Goal: Find specific page/section: Find specific page/section

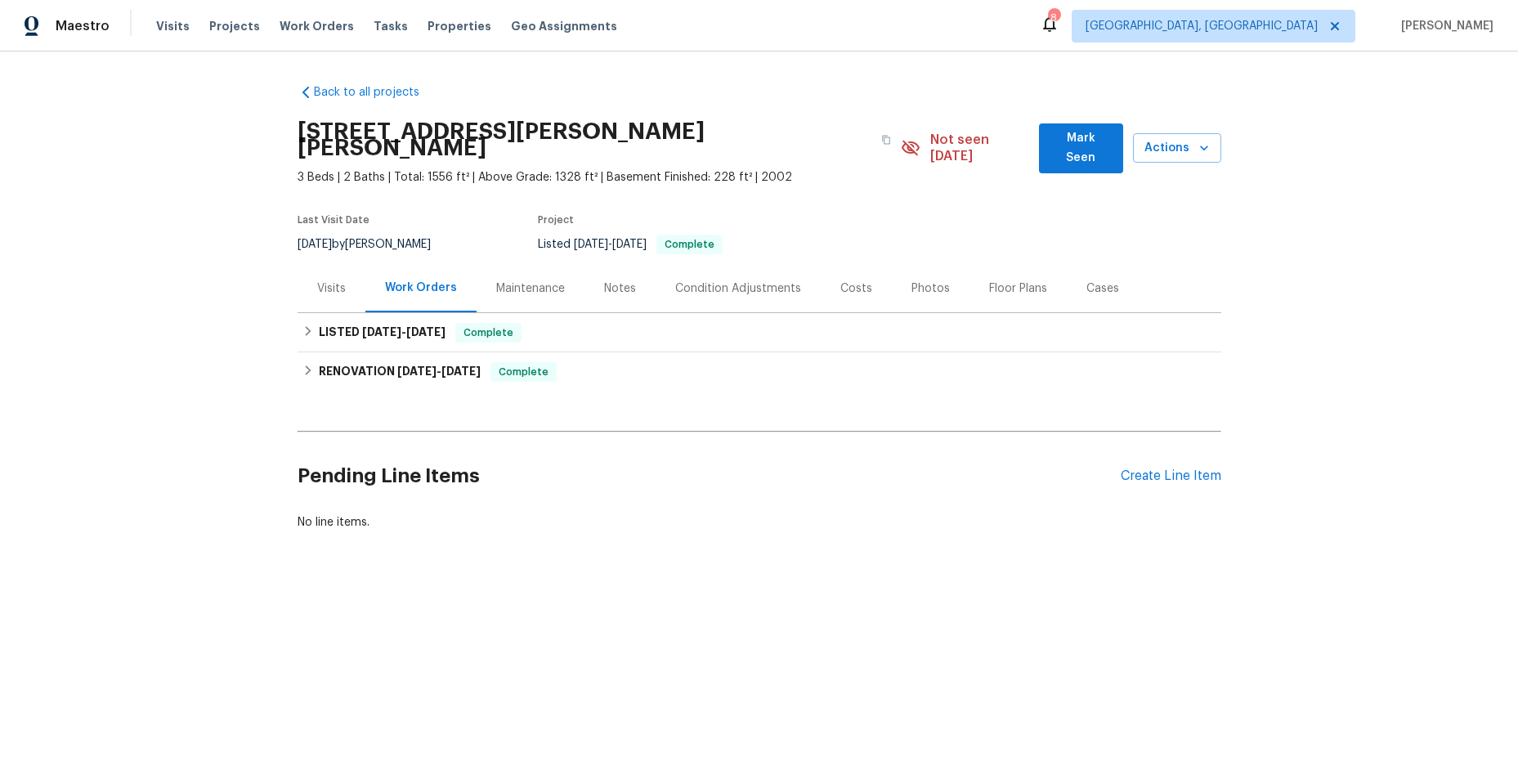
click at [404, 279] on div "Work Orders" at bounding box center [421, 287] width 72 height 16
click at [305, 326] on icon at bounding box center [308, 331] width 6 height 10
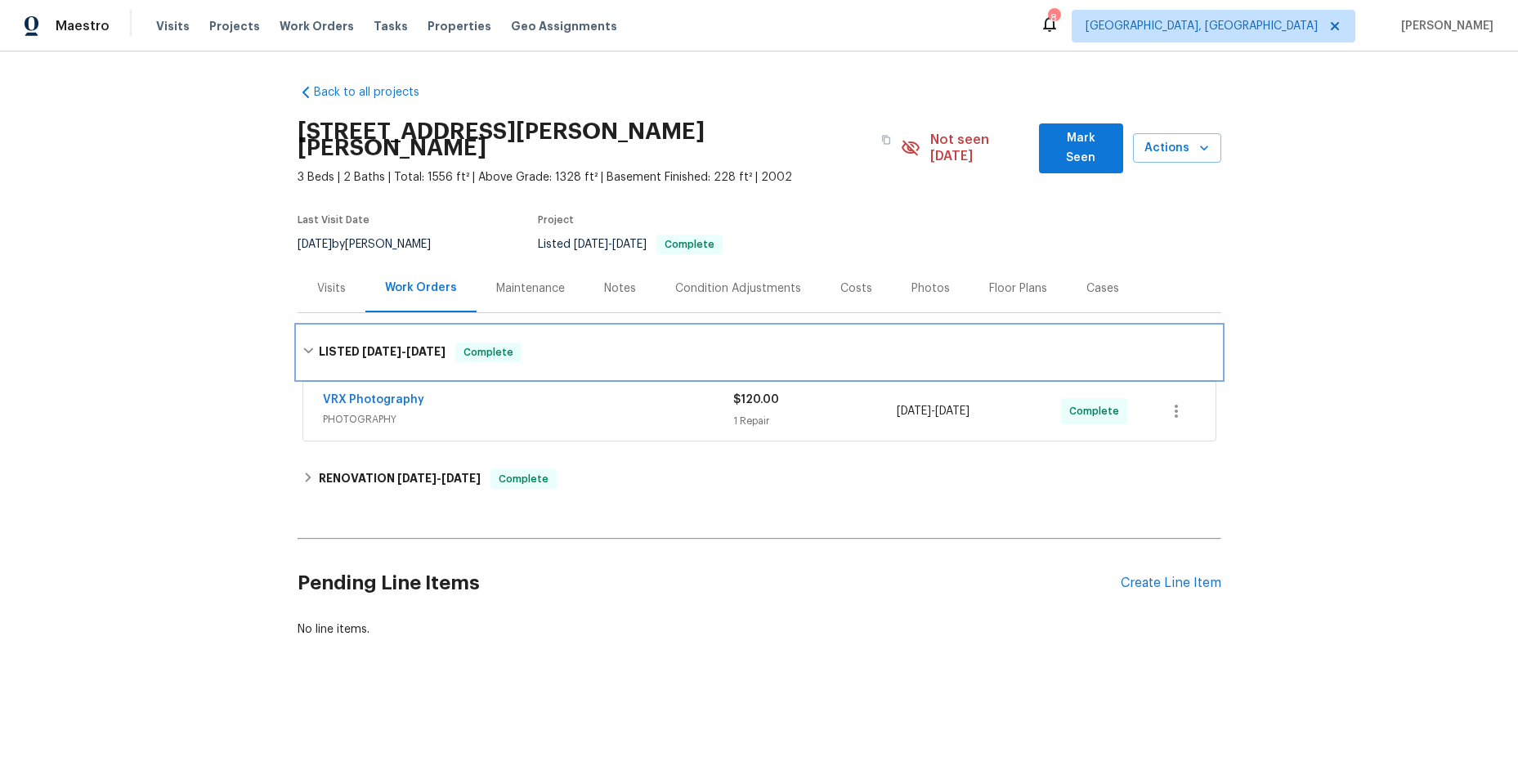
click at [305, 343] on div "LISTED [DATE] - [DATE] Complete" at bounding box center [760, 352] width 914 height 19
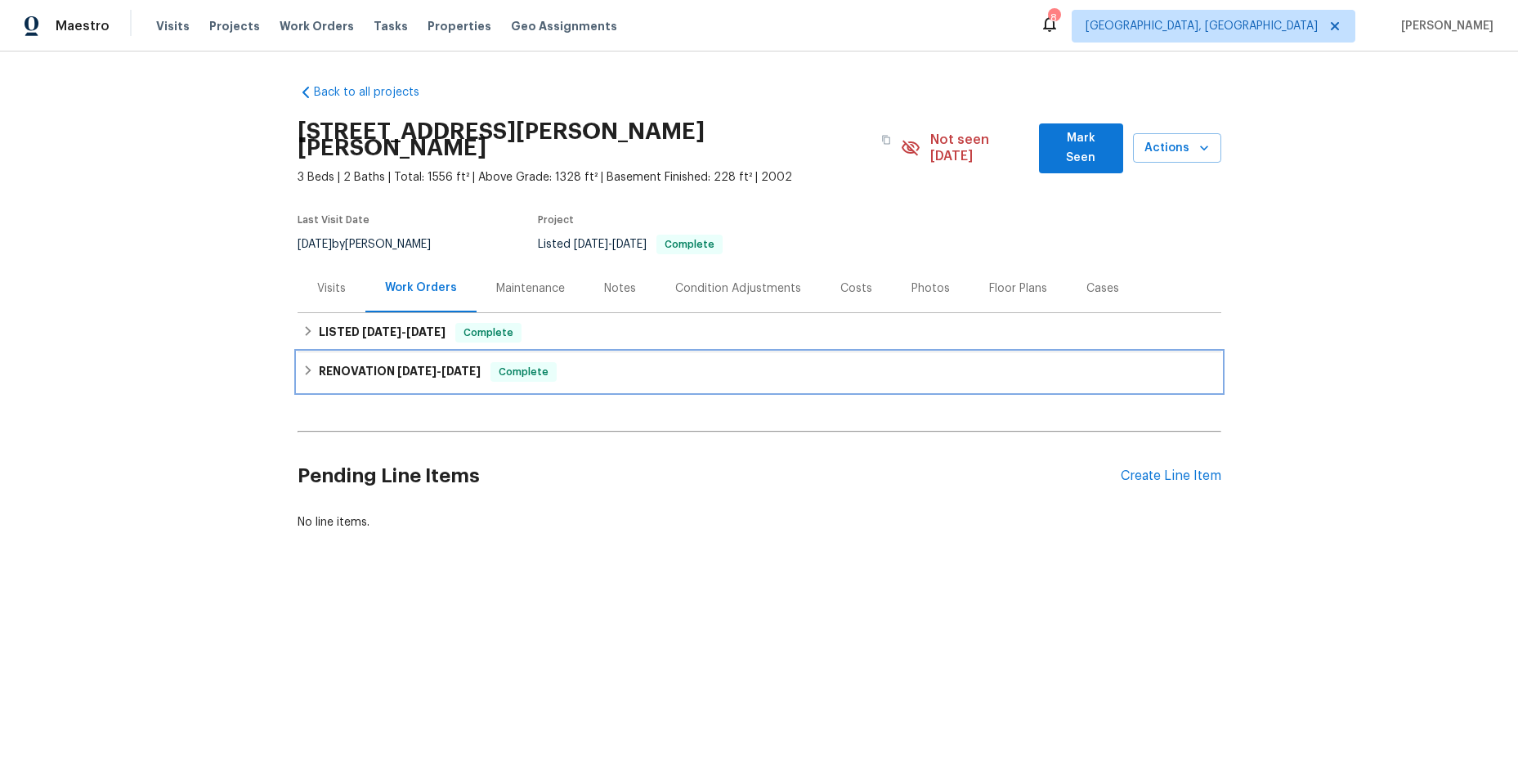
click at [303, 365] on icon at bounding box center [309, 371] width 12 height 12
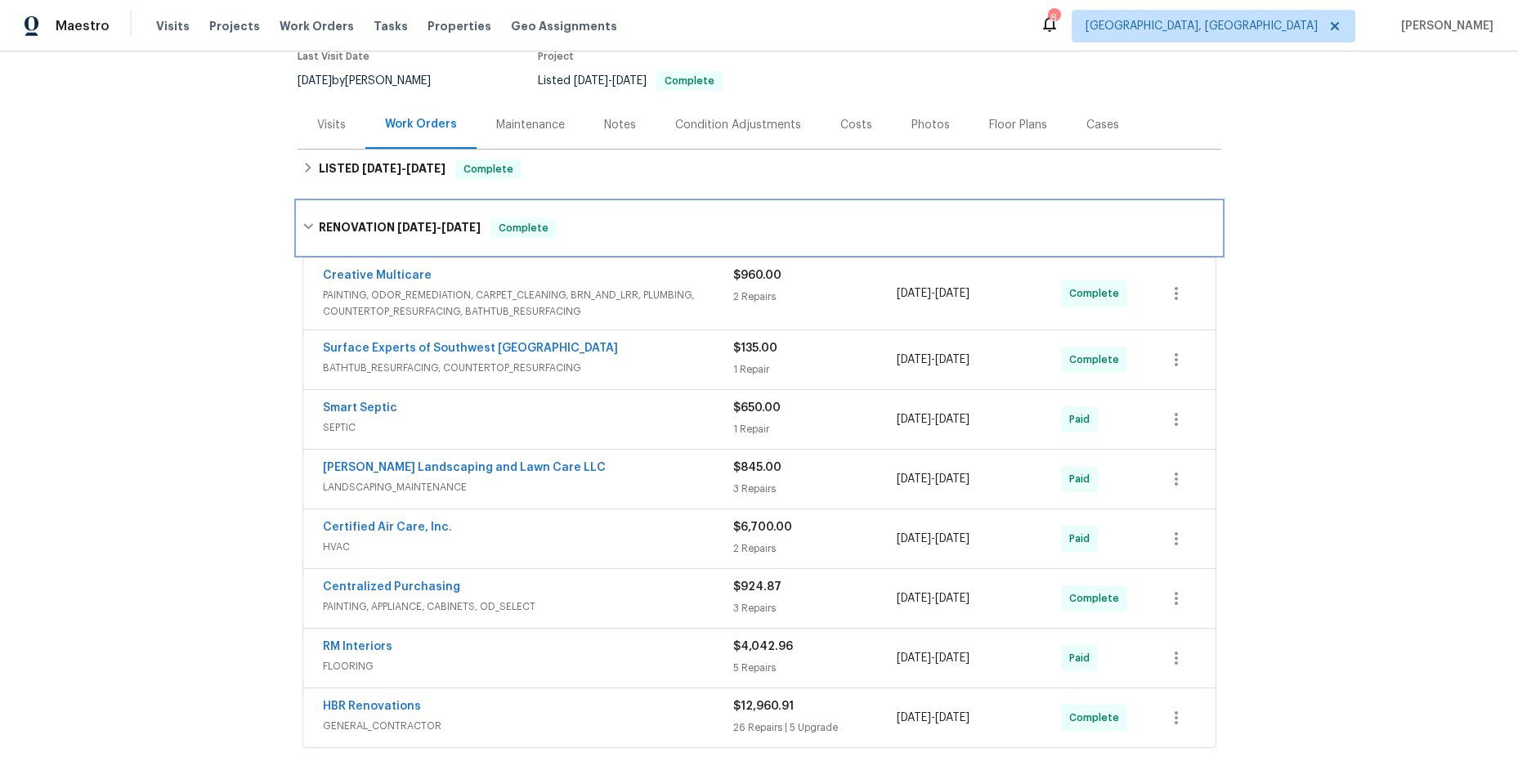
scroll to position [245, 0]
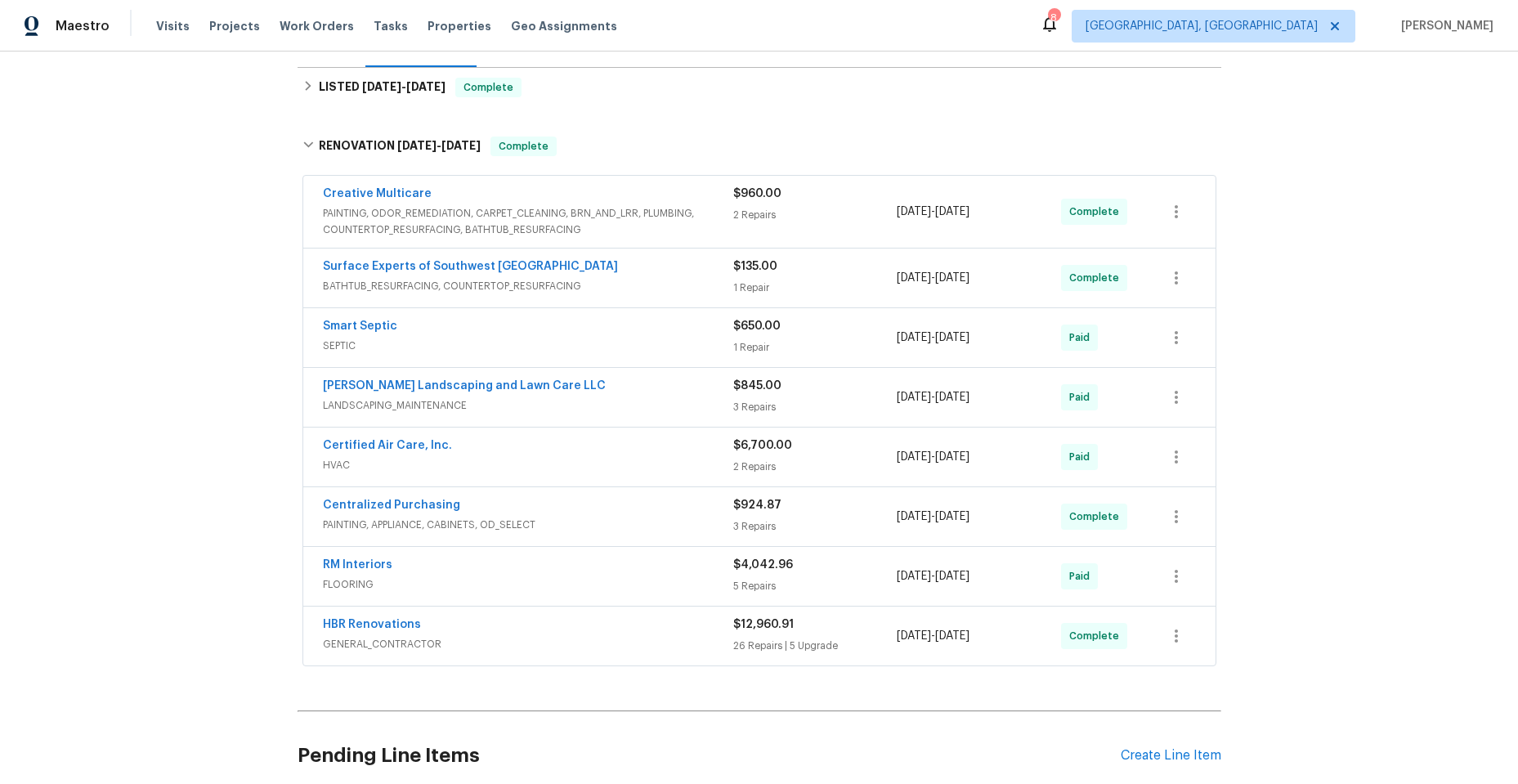
click at [516, 338] on span "SEPTIC" at bounding box center [528, 345] width 411 height 16
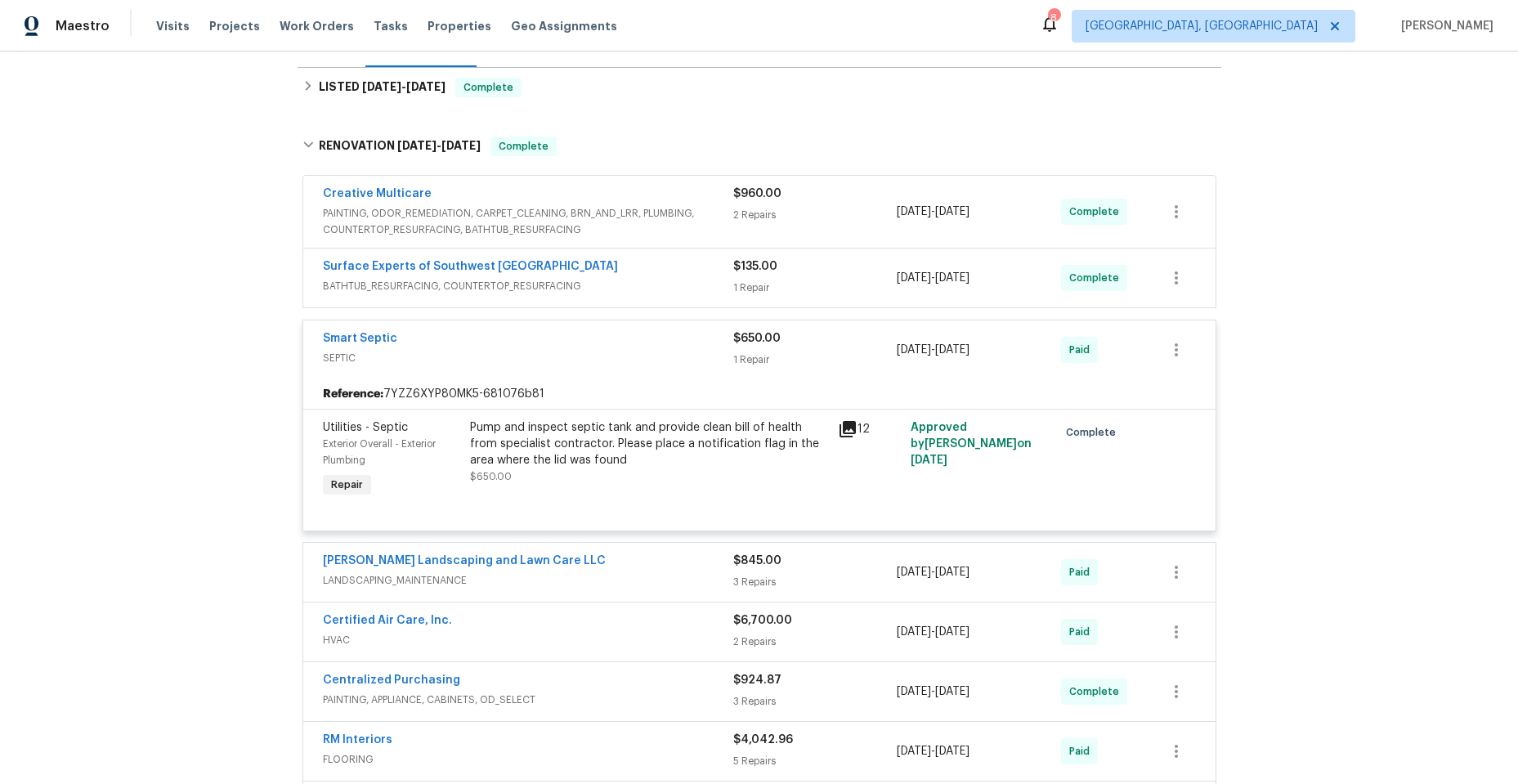
click at [516, 331] on div "Smart Septic" at bounding box center [528, 340] width 411 height 19
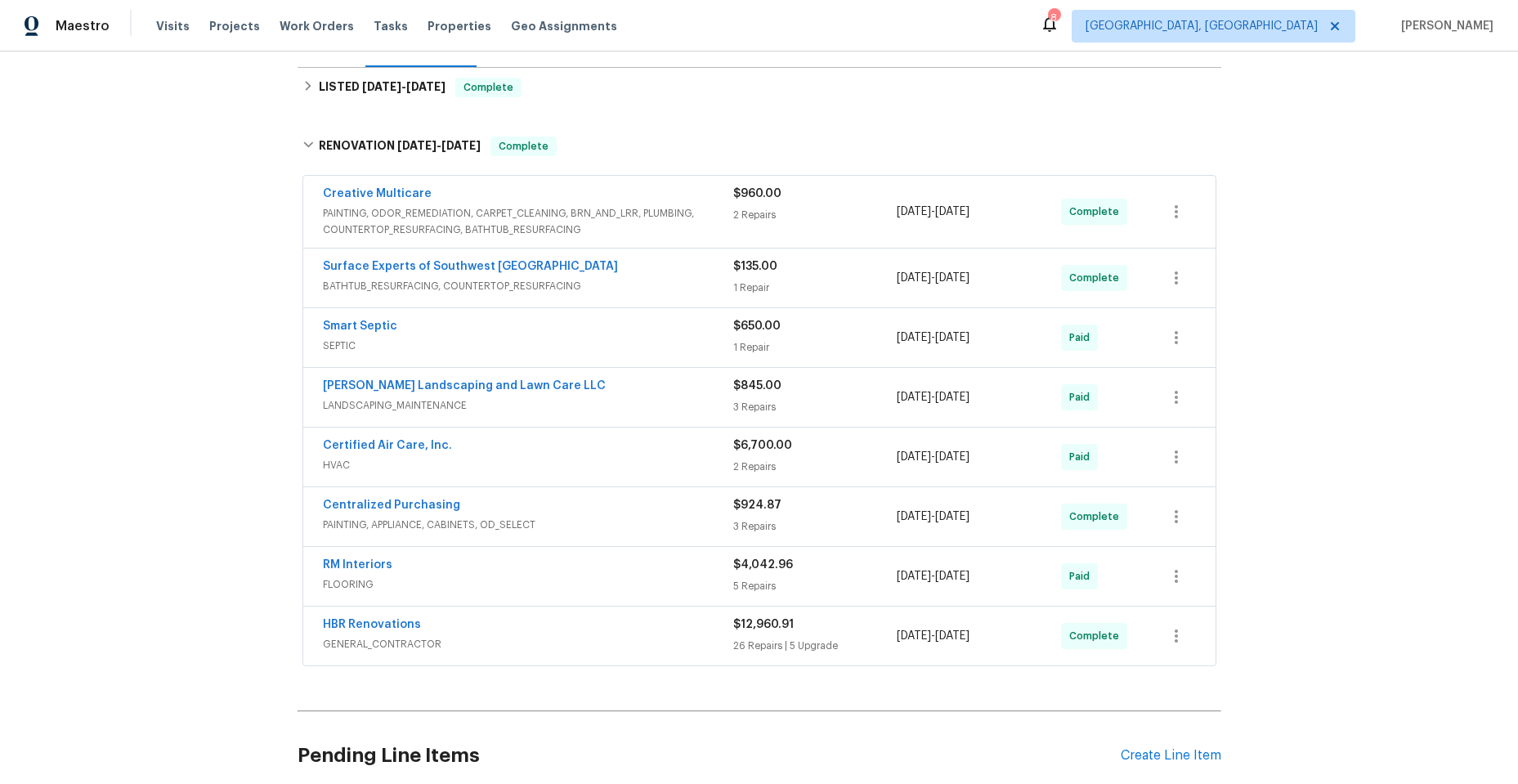
click at [515, 338] on span "SEPTIC" at bounding box center [528, 345] width 411 height 16
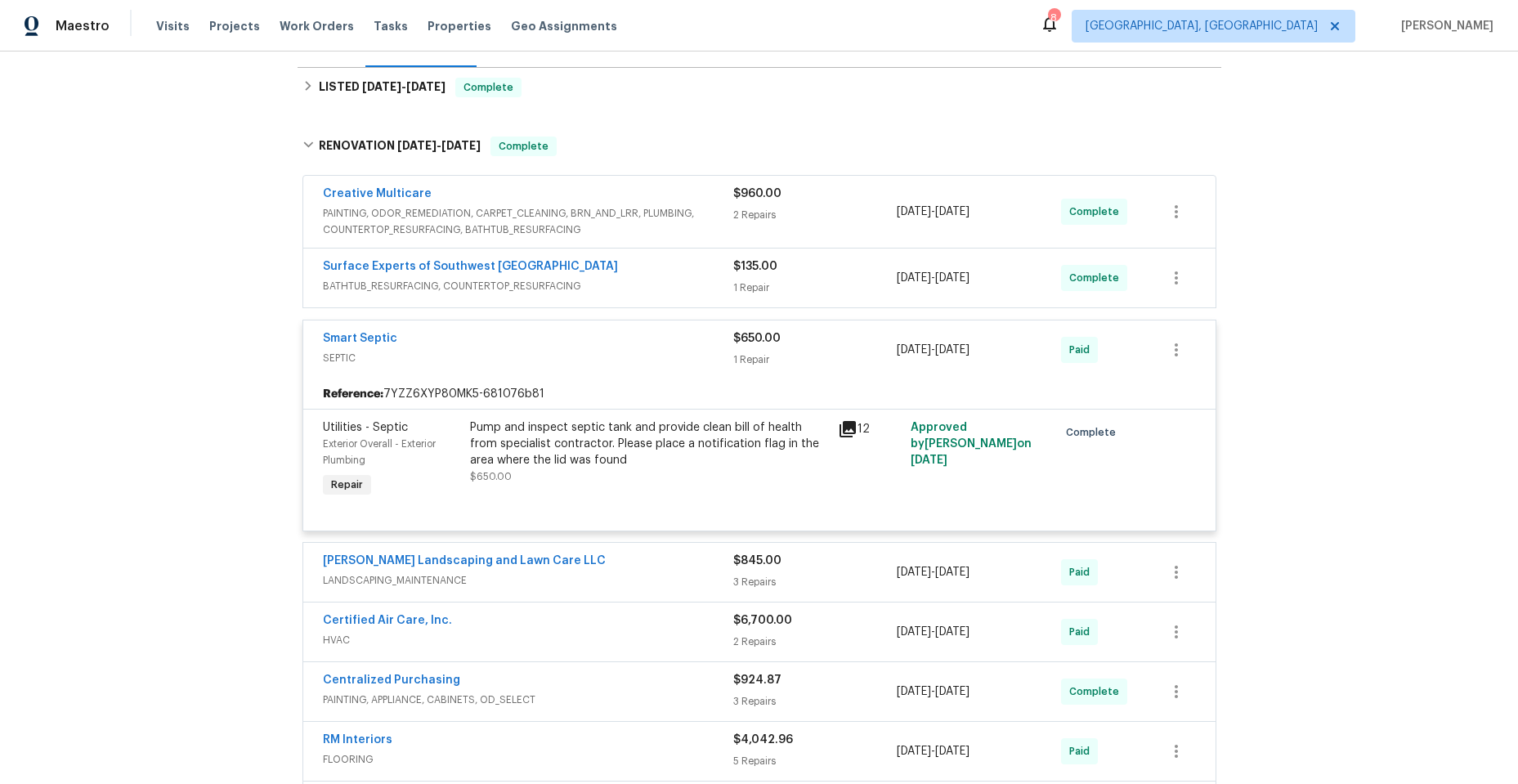
click at [515, 330] on div "Smart Septic" at bounding box center [528, 340] width 411 height 19
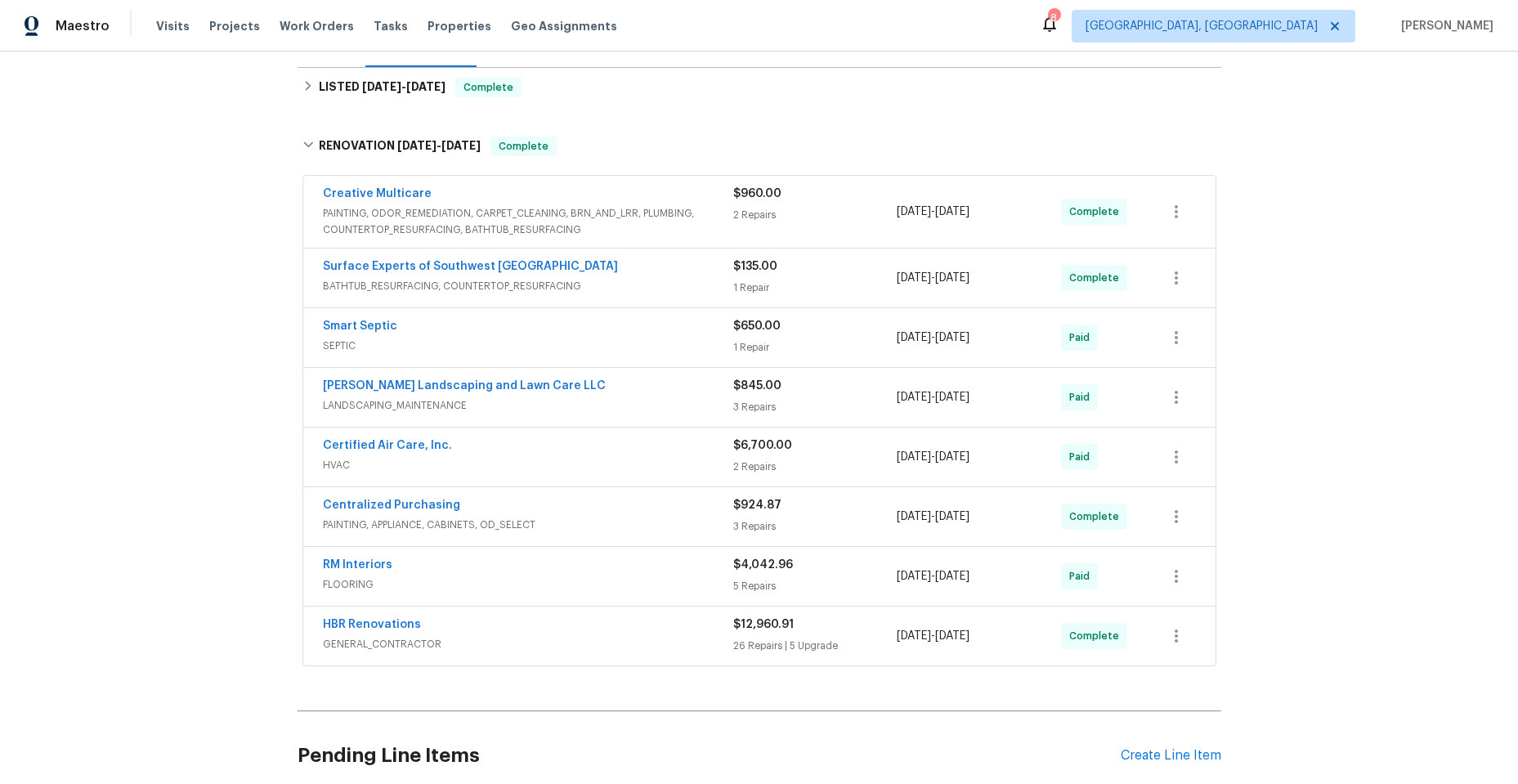
click at [546, 377] on div "[PERSON_NAME] Landscaping and Lawn Care LLC" at bounding box center [528, 387] width 411 height 19
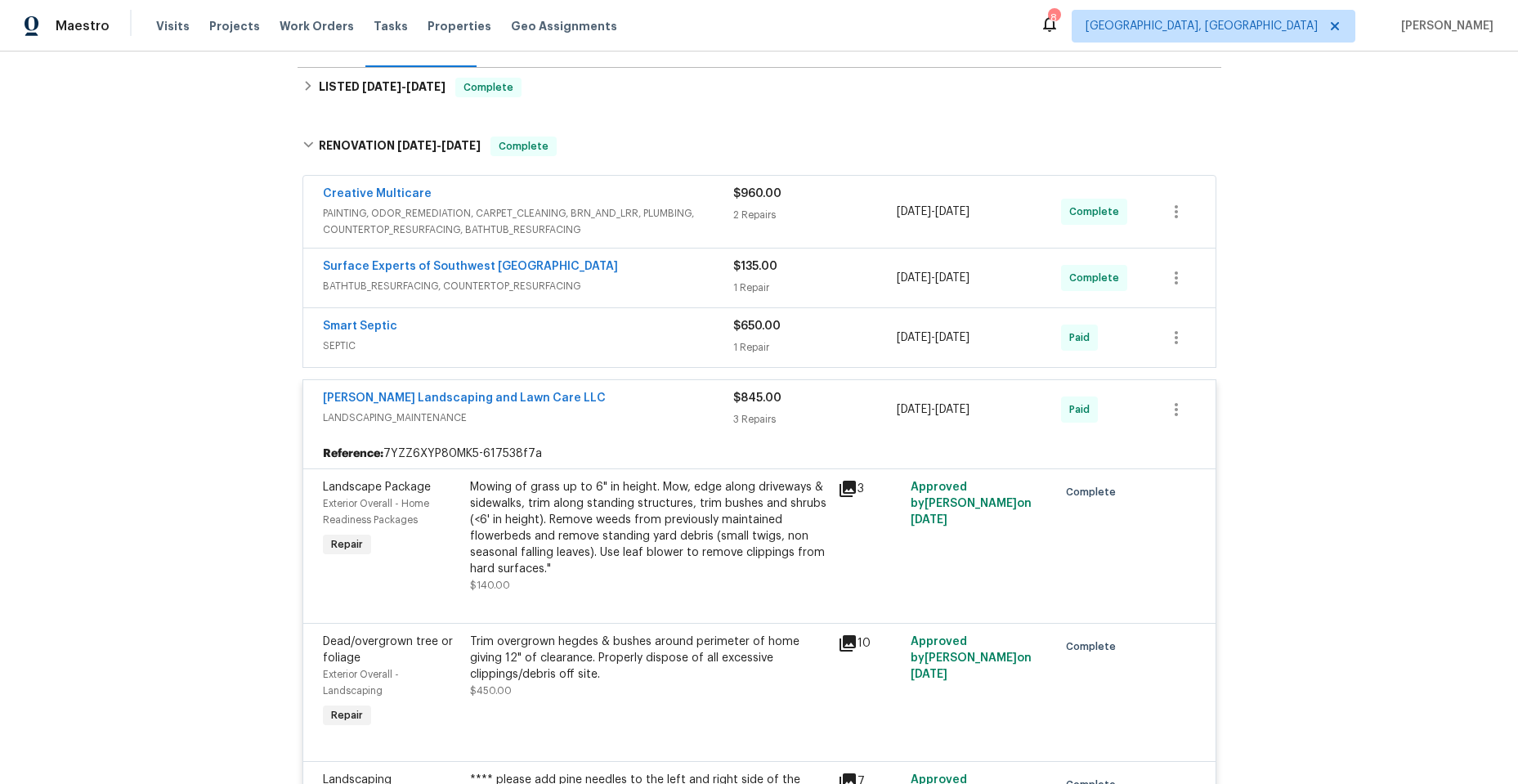
click at [623, 390] on div "[PERSON_NAME] Landscaping and Lawn Care LLC" at bounding box center [528, 400] width 411 height 19
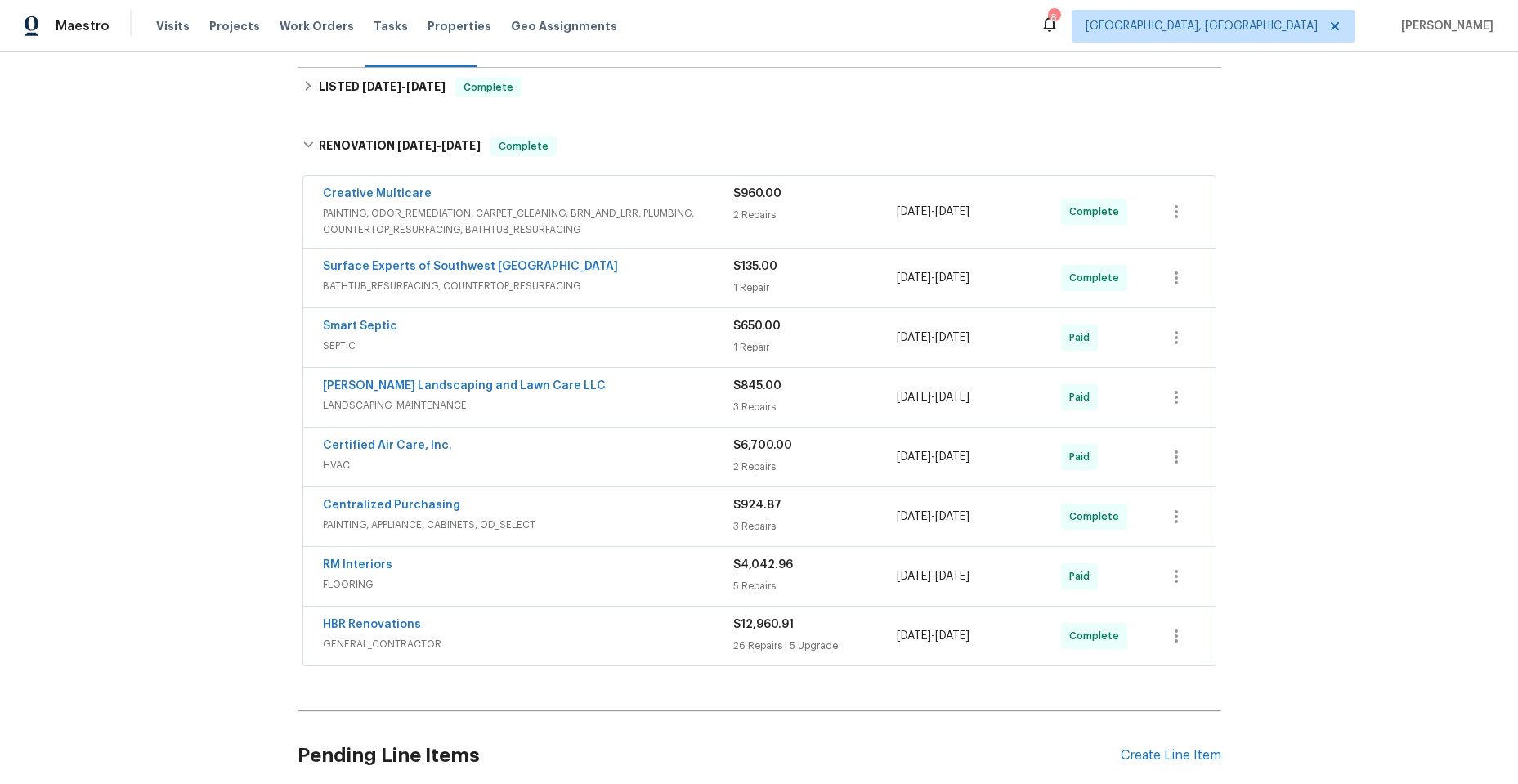
click at [574, 616] on div "HBR Renovations" at bounding box center [528, 626] width 411 height 19
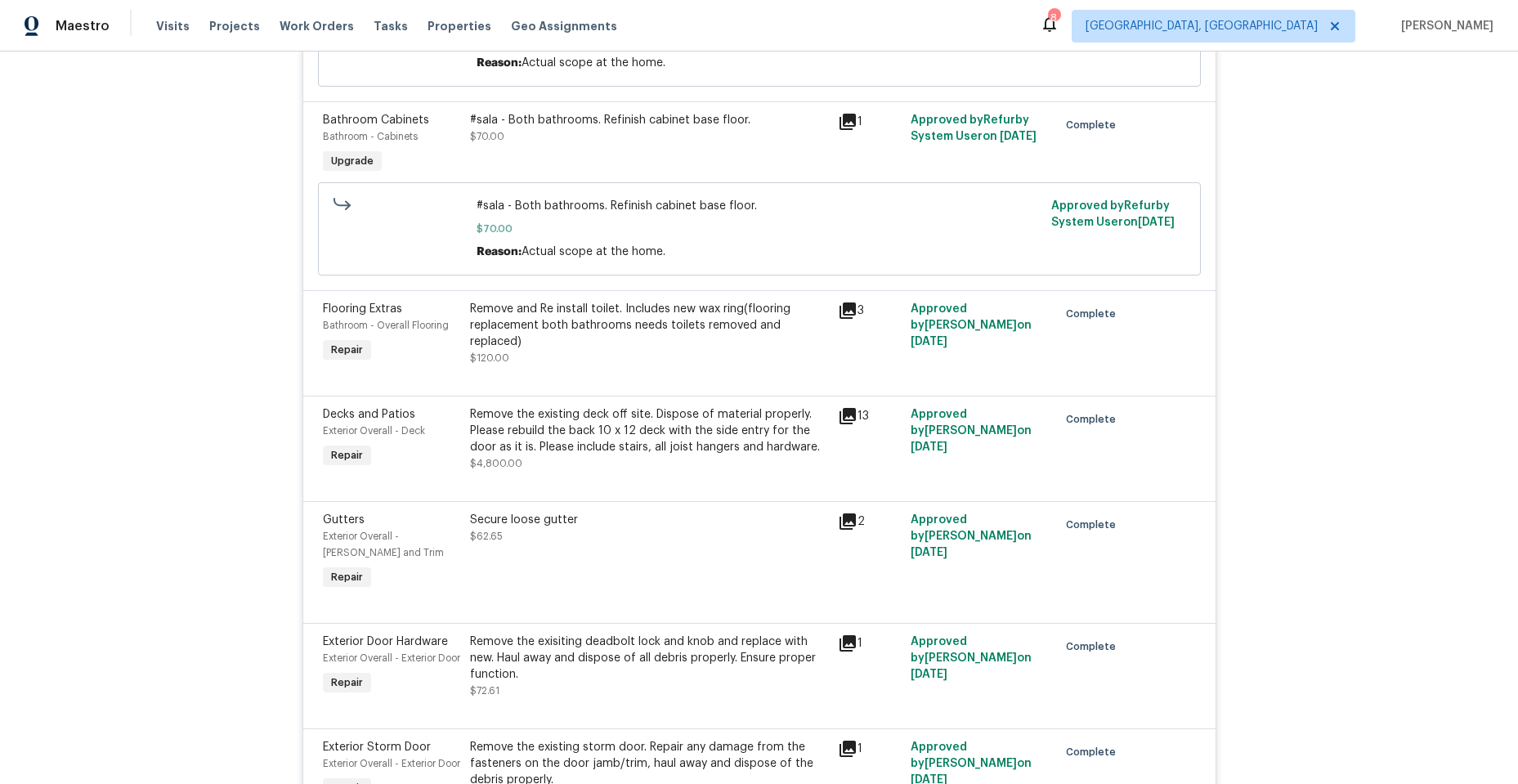
scroll to position [687, 0]
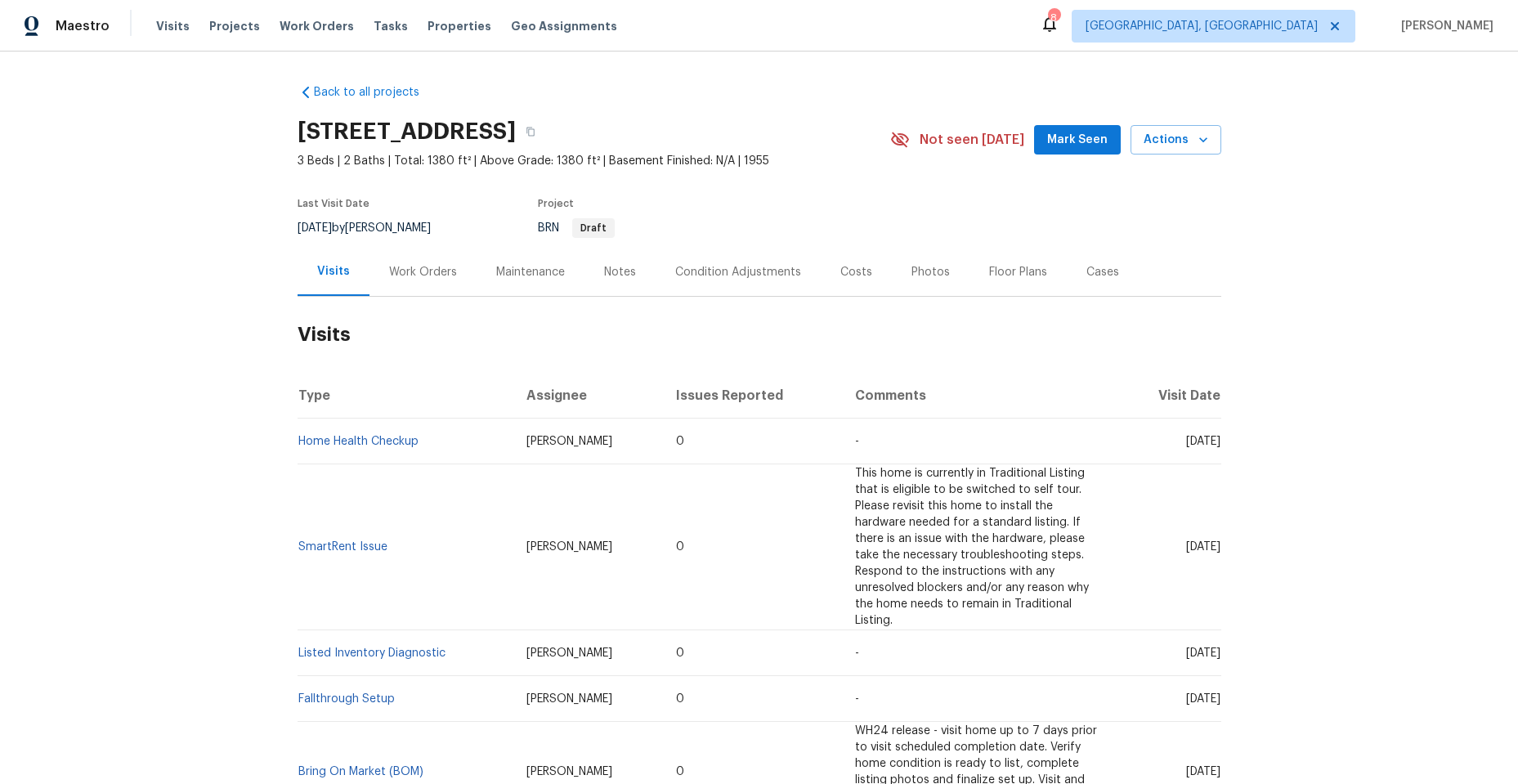
click at [414, 270] on div "Work Orders" at bounding box center [423, 272] width 68 height 16
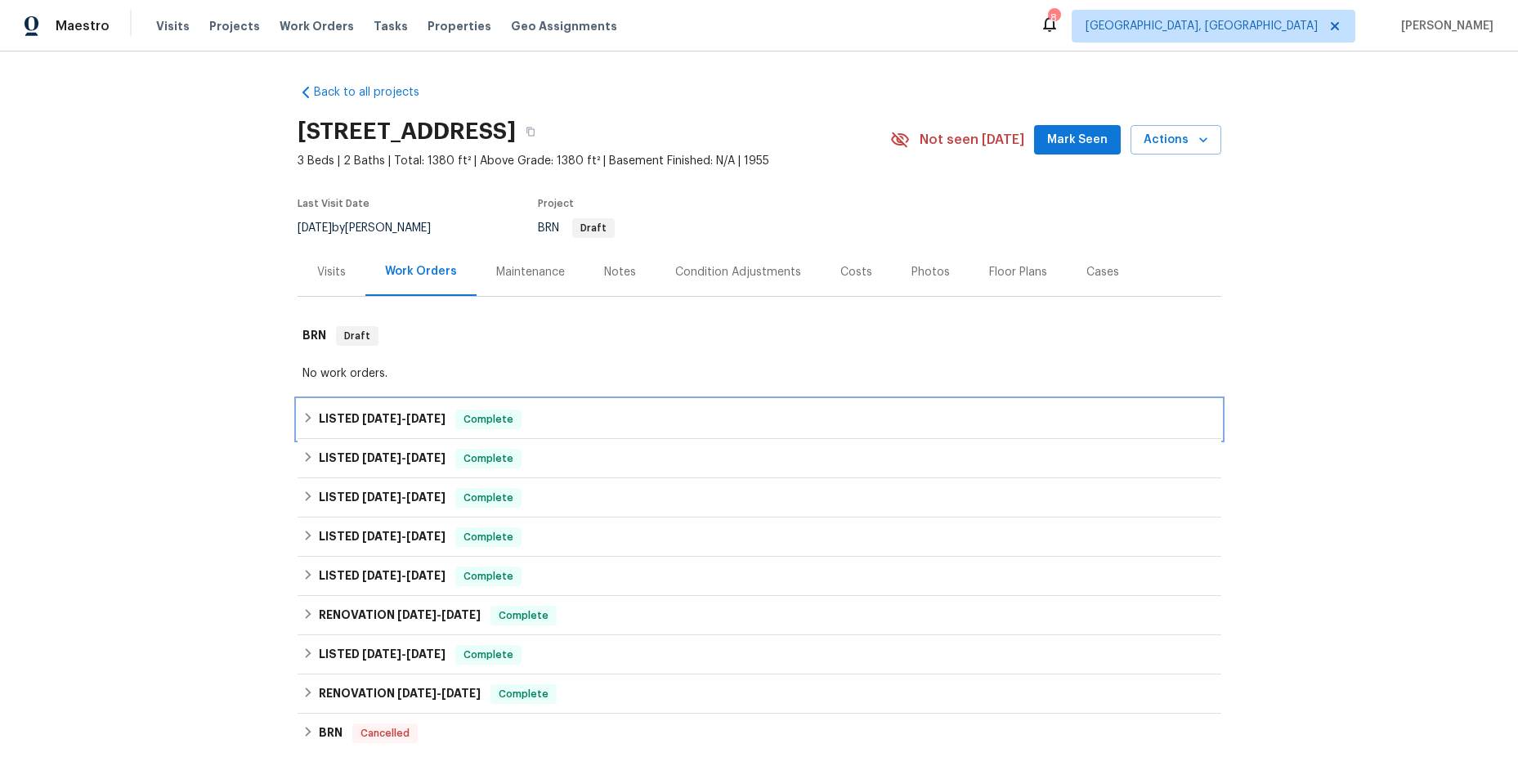
click at [303, 412] on icon at bounding box center [309, 418] width 12 height 12
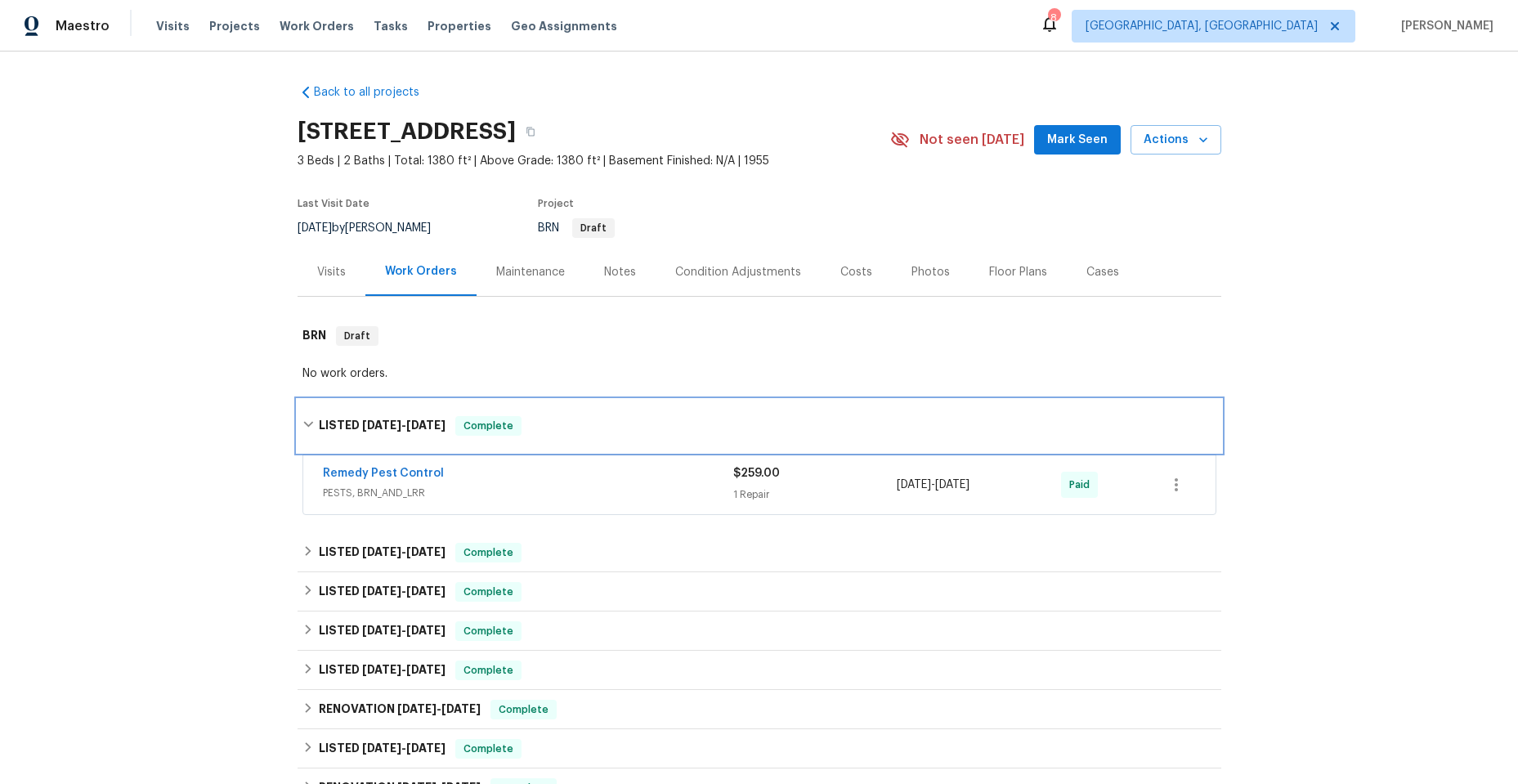
click at [304, 423] on icon at bounding box center [309, 424] width 12 height 12
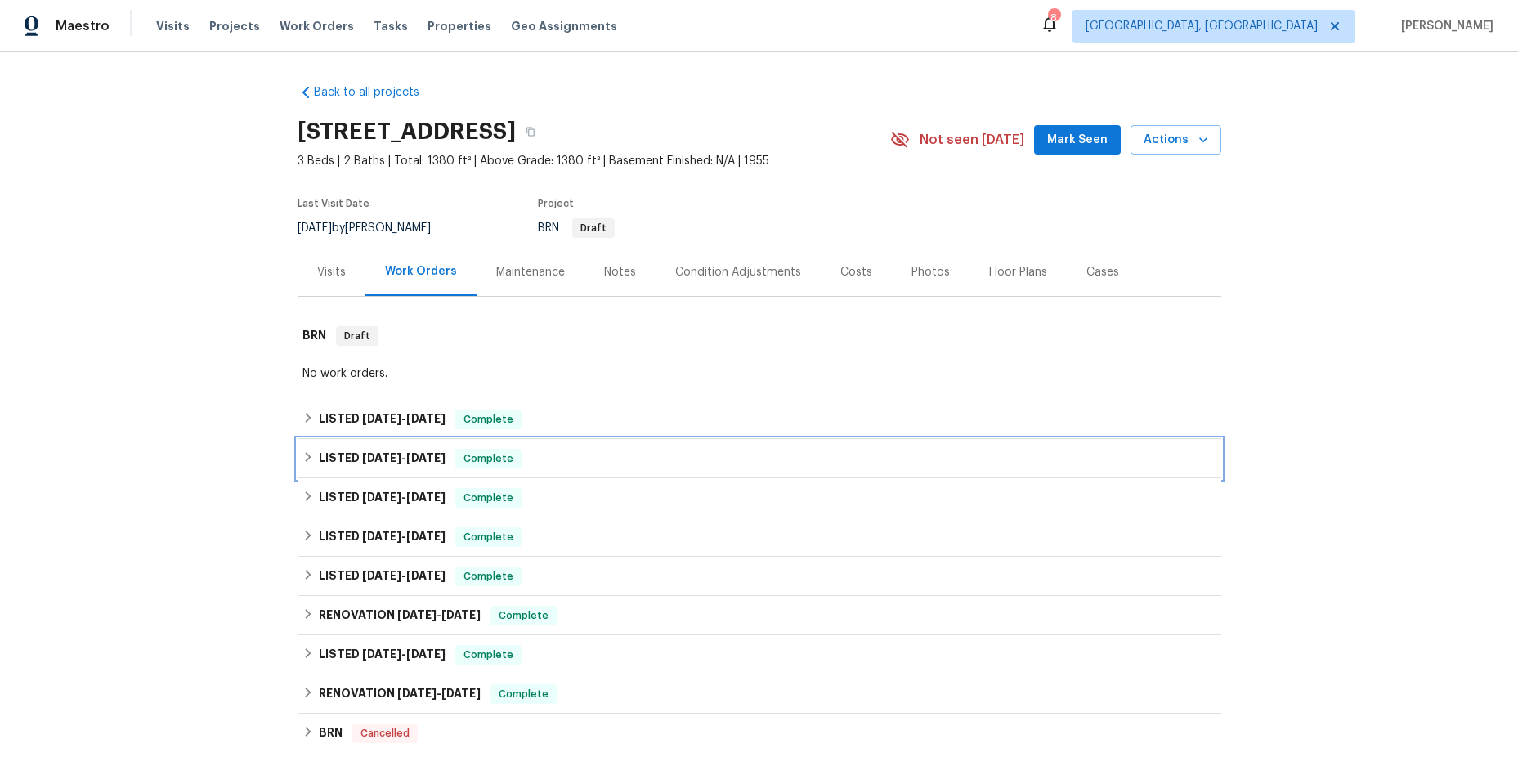
click at [303, 453] on icon at bounding box center [309, 457] width 12 height 12
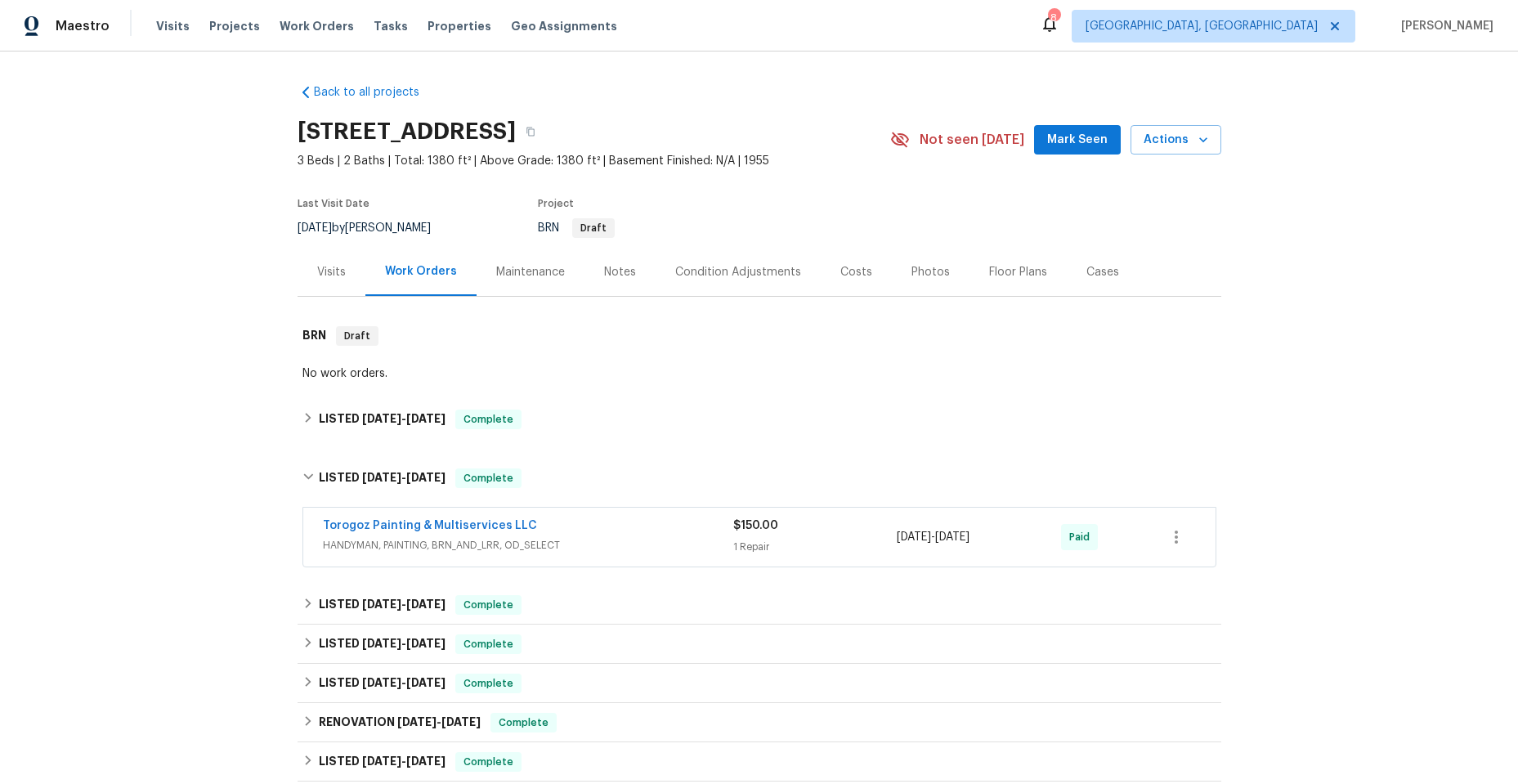
click at [614, 521] on div "Torogoz Painting & Multiservices LLC" at bounding box center [528, 527] width 411 height 19
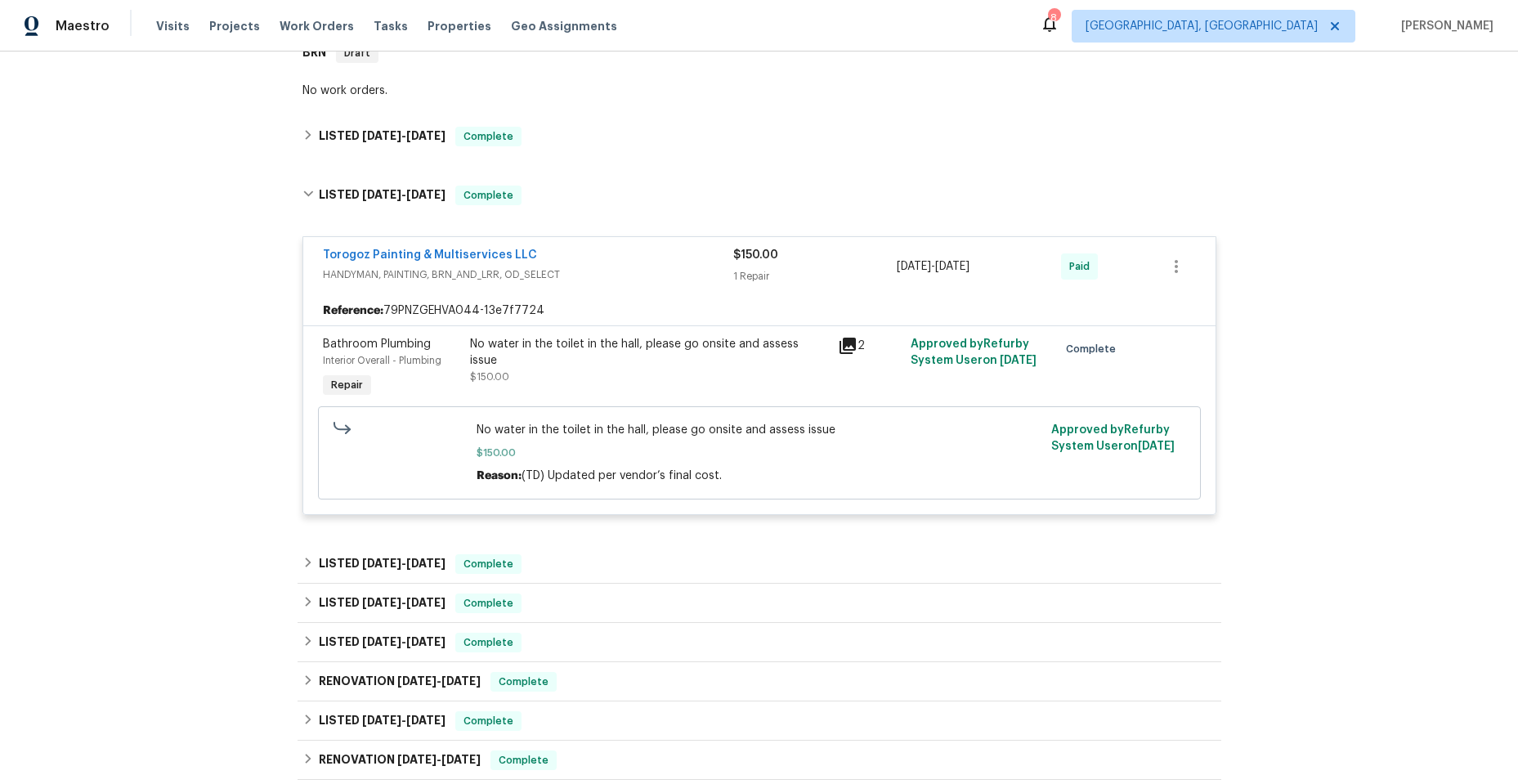
scroll to position [327, 0]
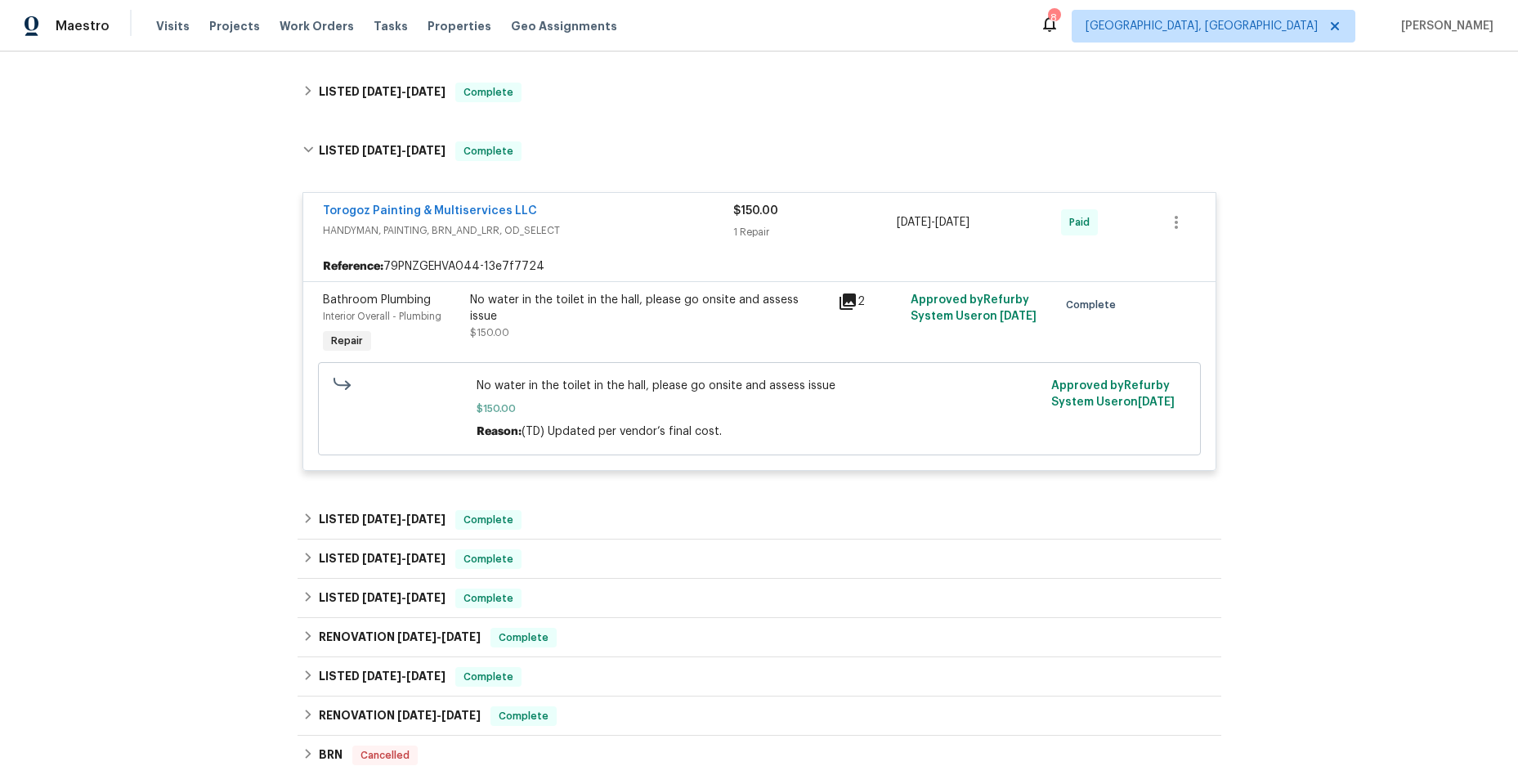
click at [644, 213] on div "Torogoz Painting & Multiservices LLC" at bounding box center [528, 212] width 411 height 19
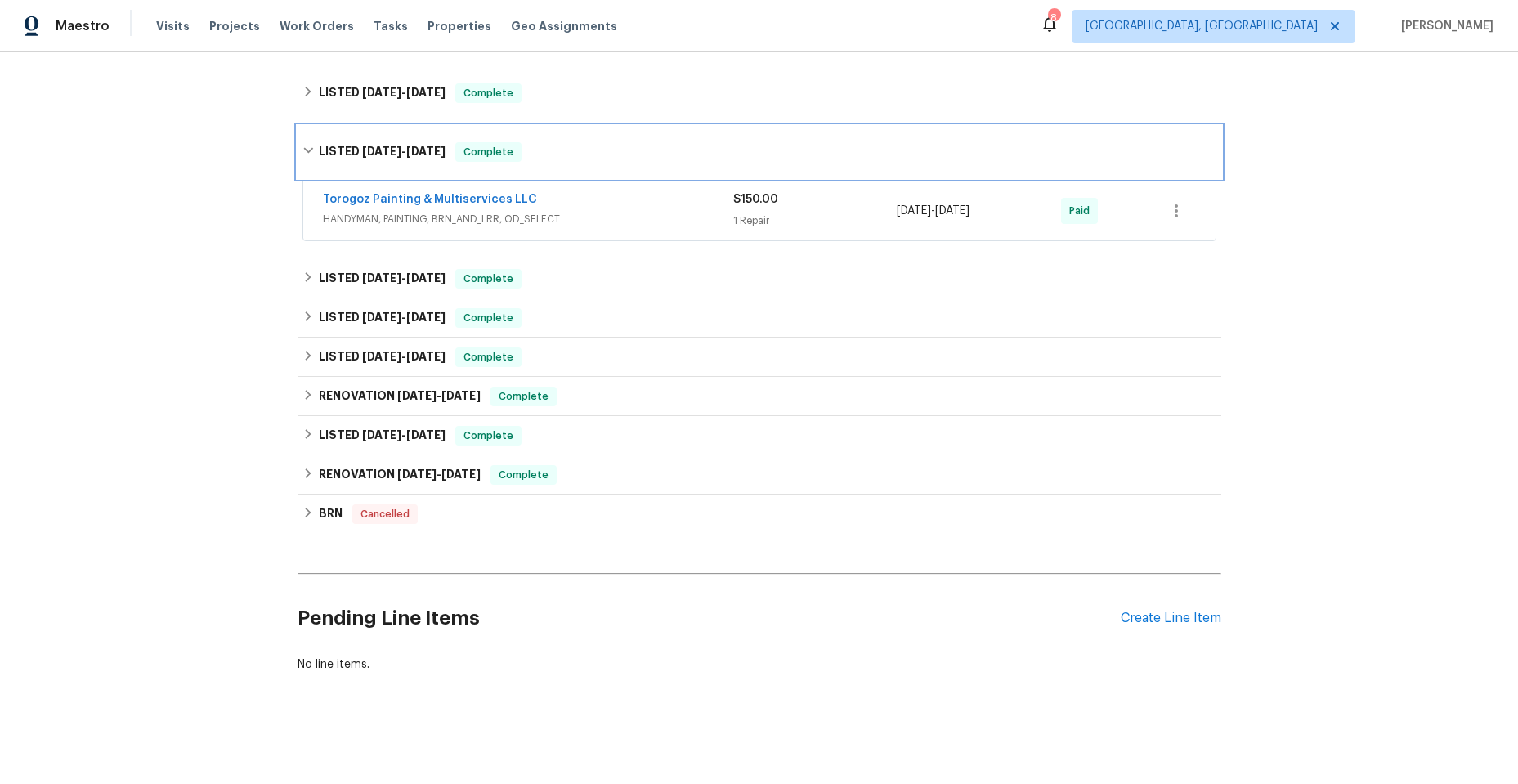
click at [303, 148] on icon at bounding box center [309, 150] width 12 height 12
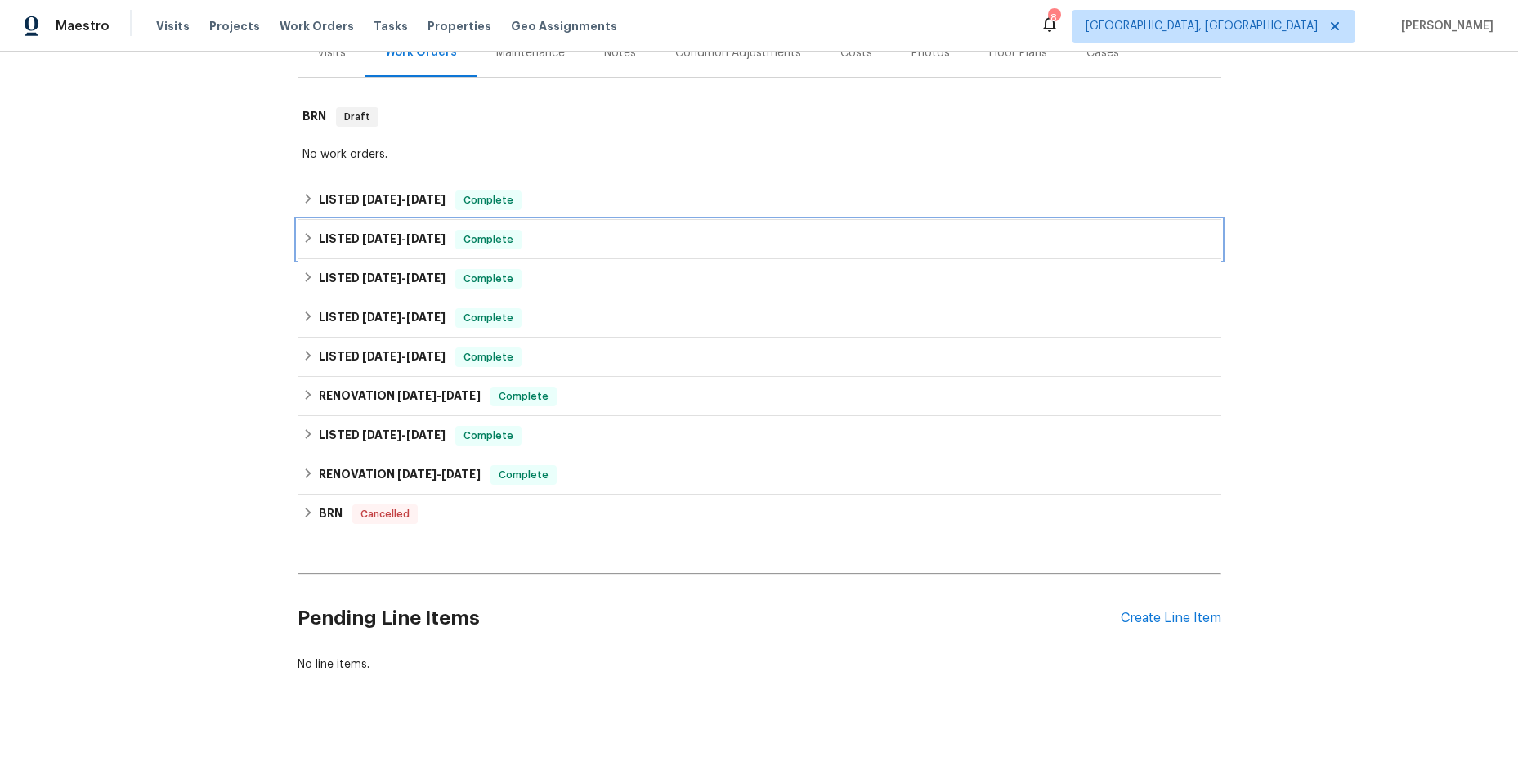
scroll to position [231, 0]
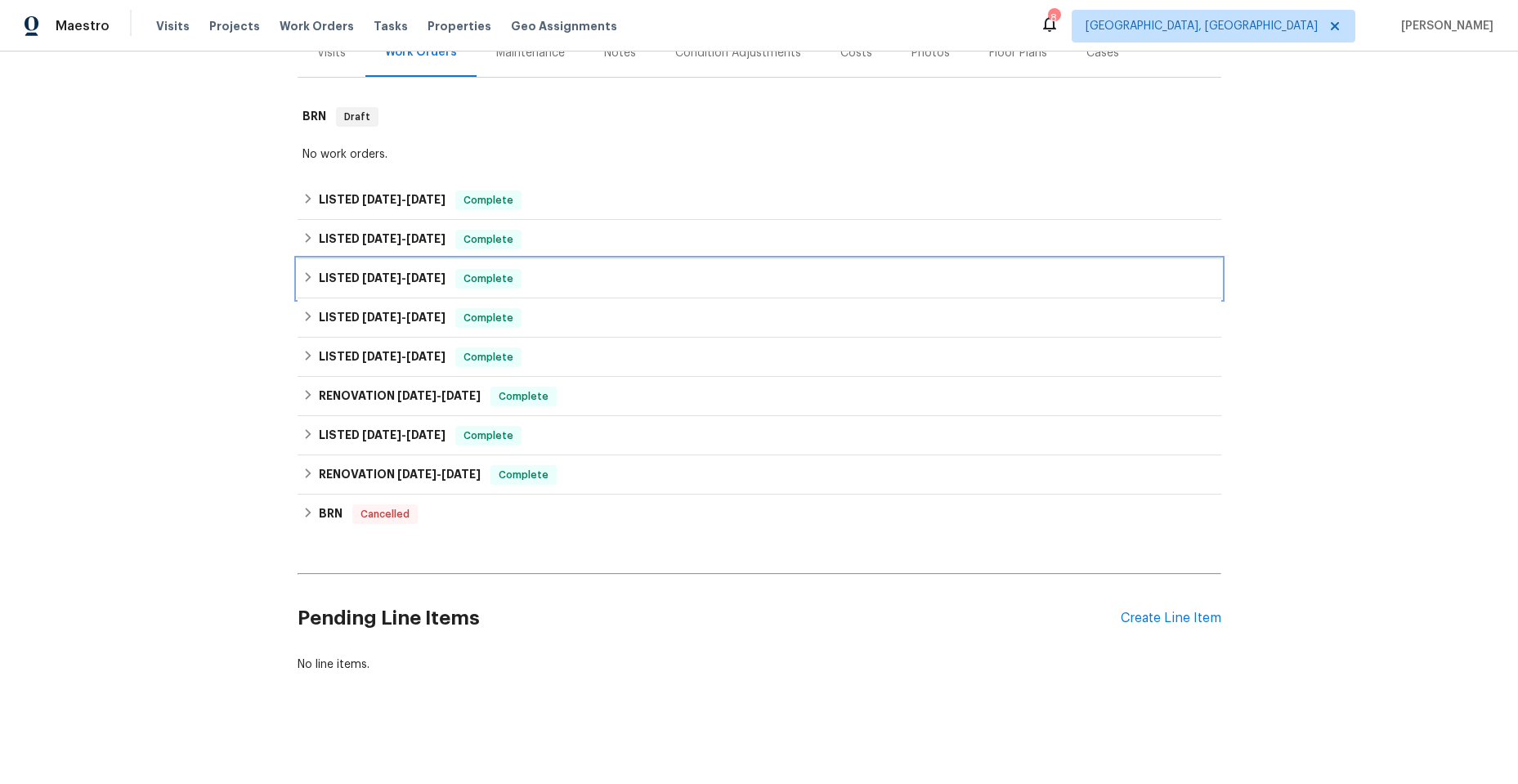
click at [303, 272] on icon at bounding box center [309, 278] width 12 height 12
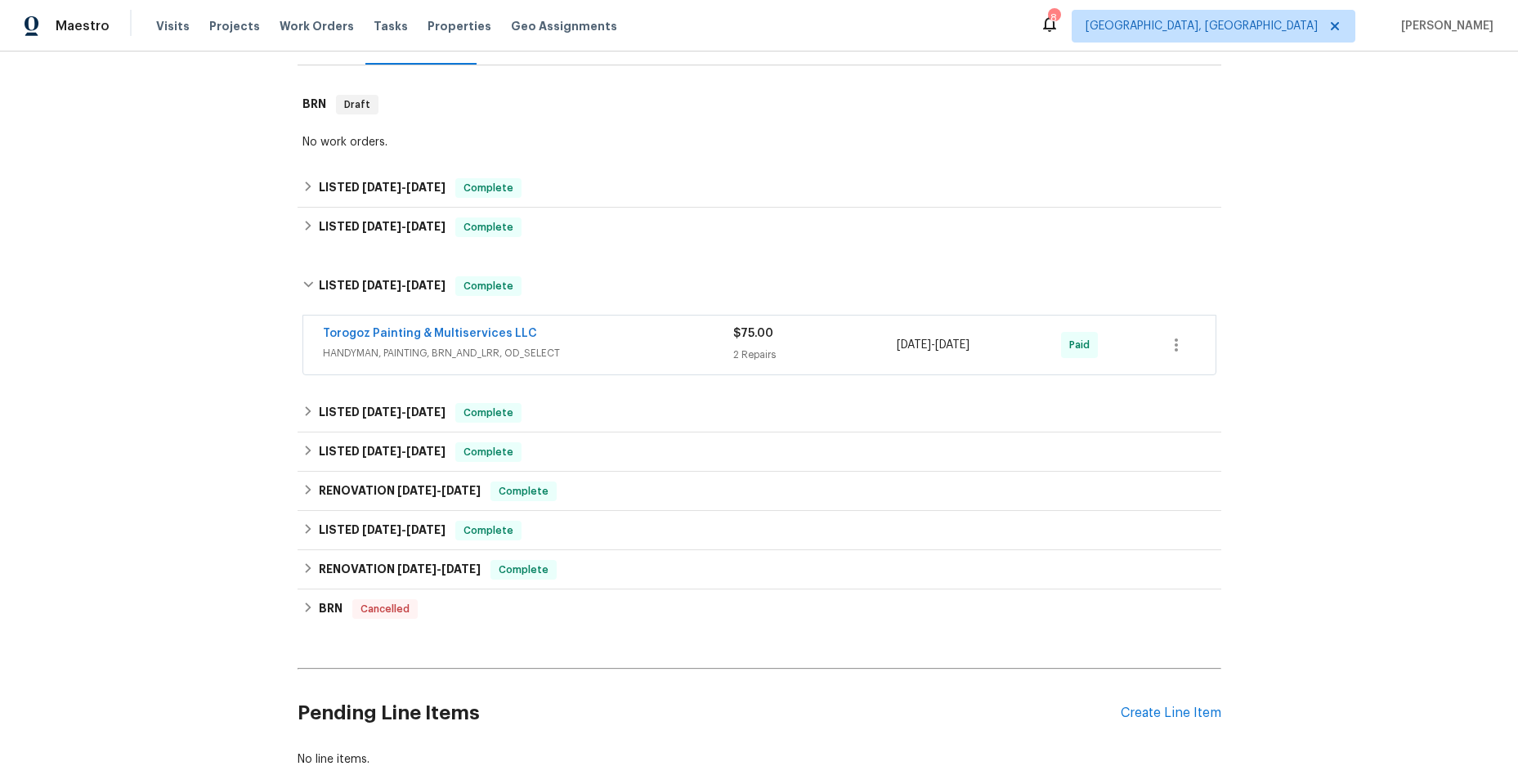
click at [614, 347] on span "HANDYMAN, PAINTING, BRN_AND_LRR, OD_SELECT" at bounding box center [528, 352] width 411 height 16
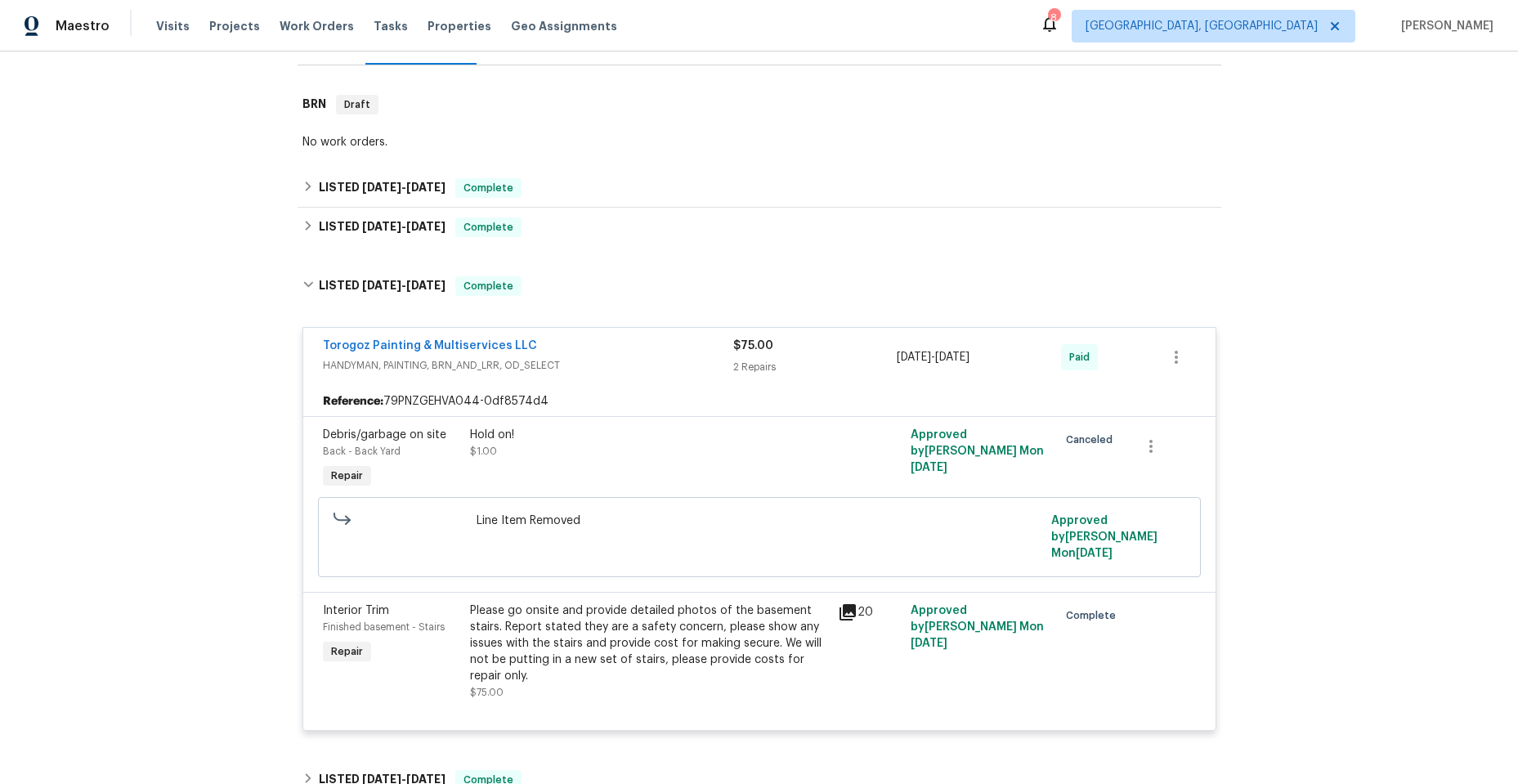
click at [843, 604] on icon at bounding box center [847, 612] width 16 height 16
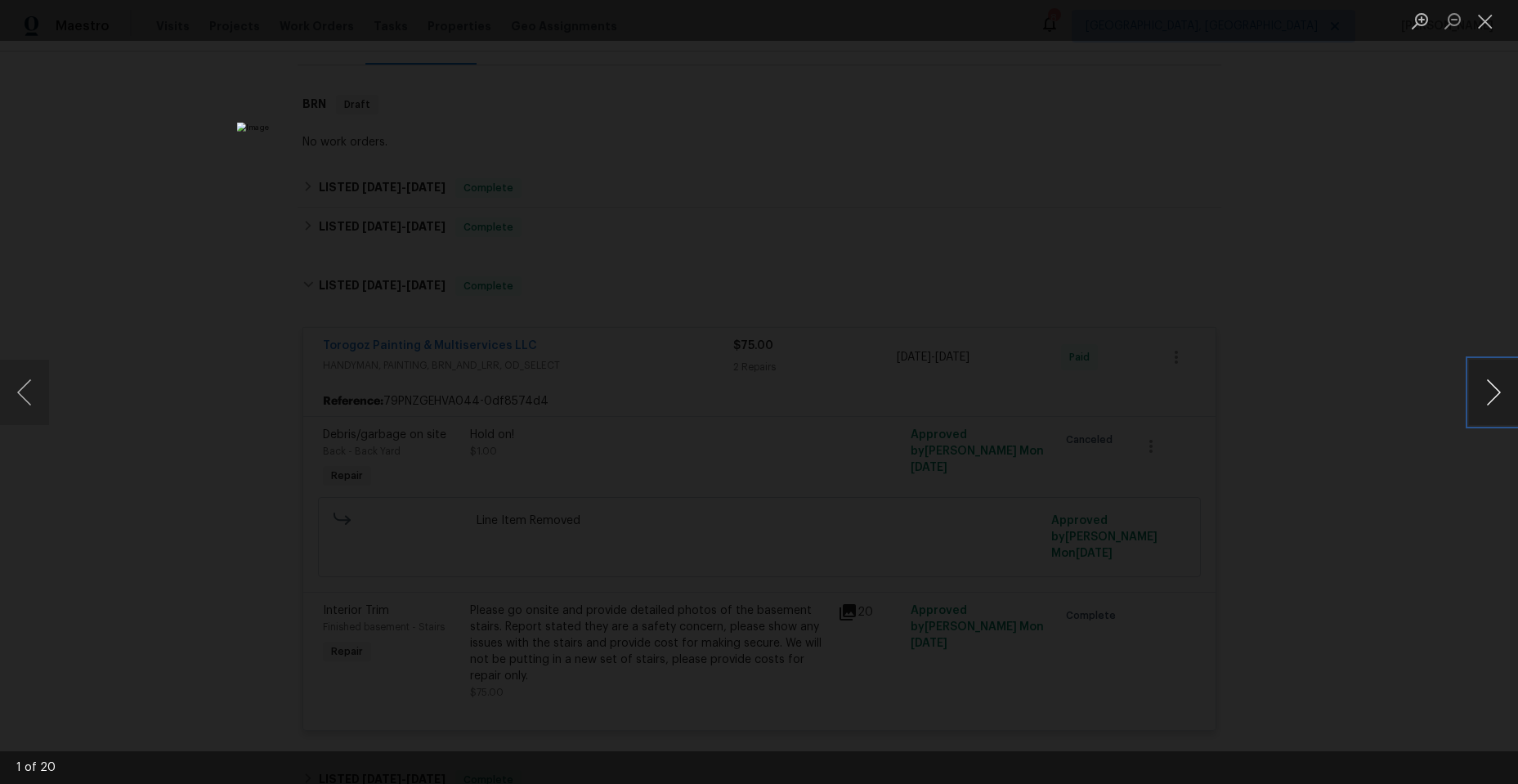
click at [1499, 391] on button "Next image" at bounding box center [1494, 392] width 50 height 65
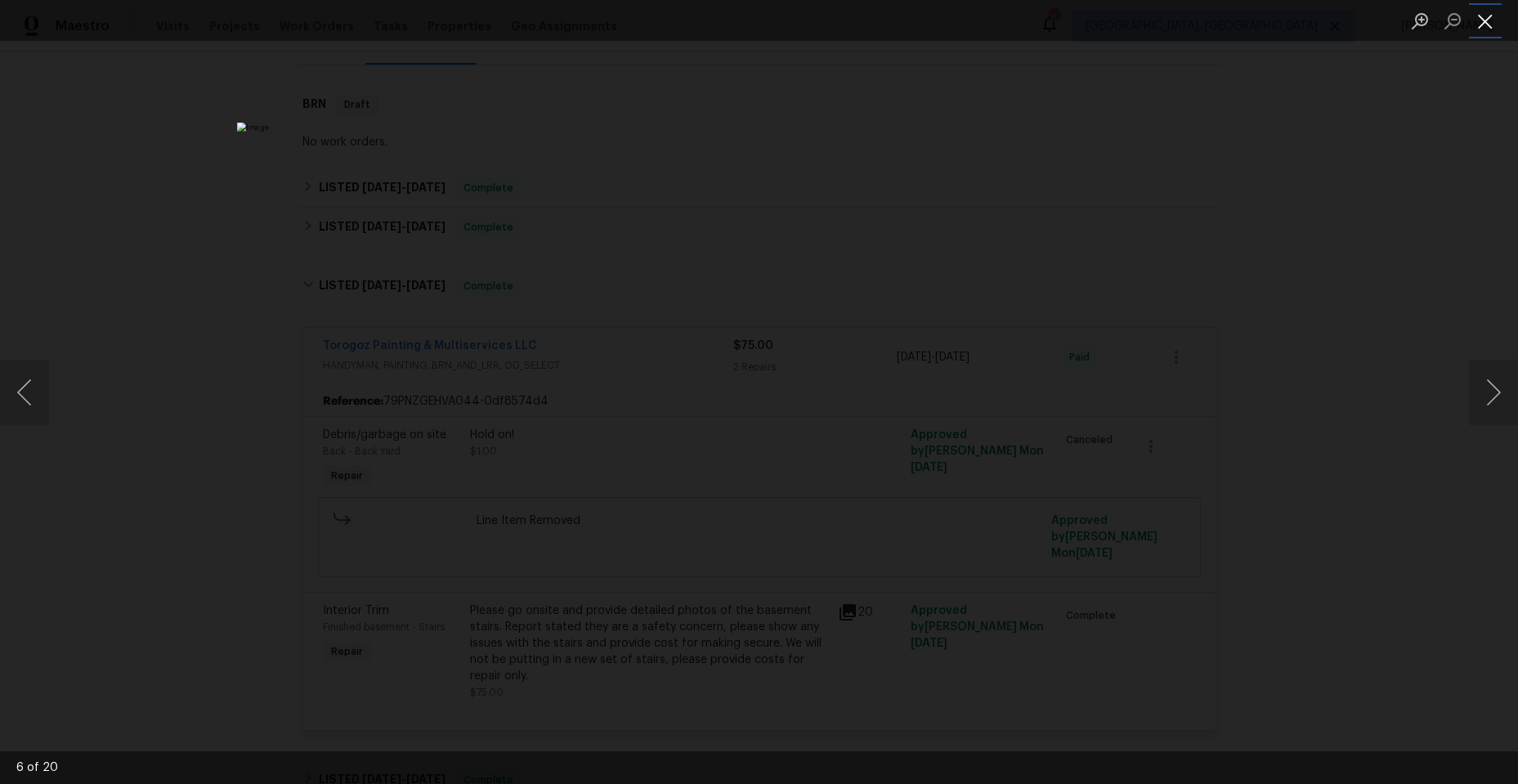
click at [1486, 21] on button "Close lightbox" at bounding box center [1486, 20] width 33 height 28
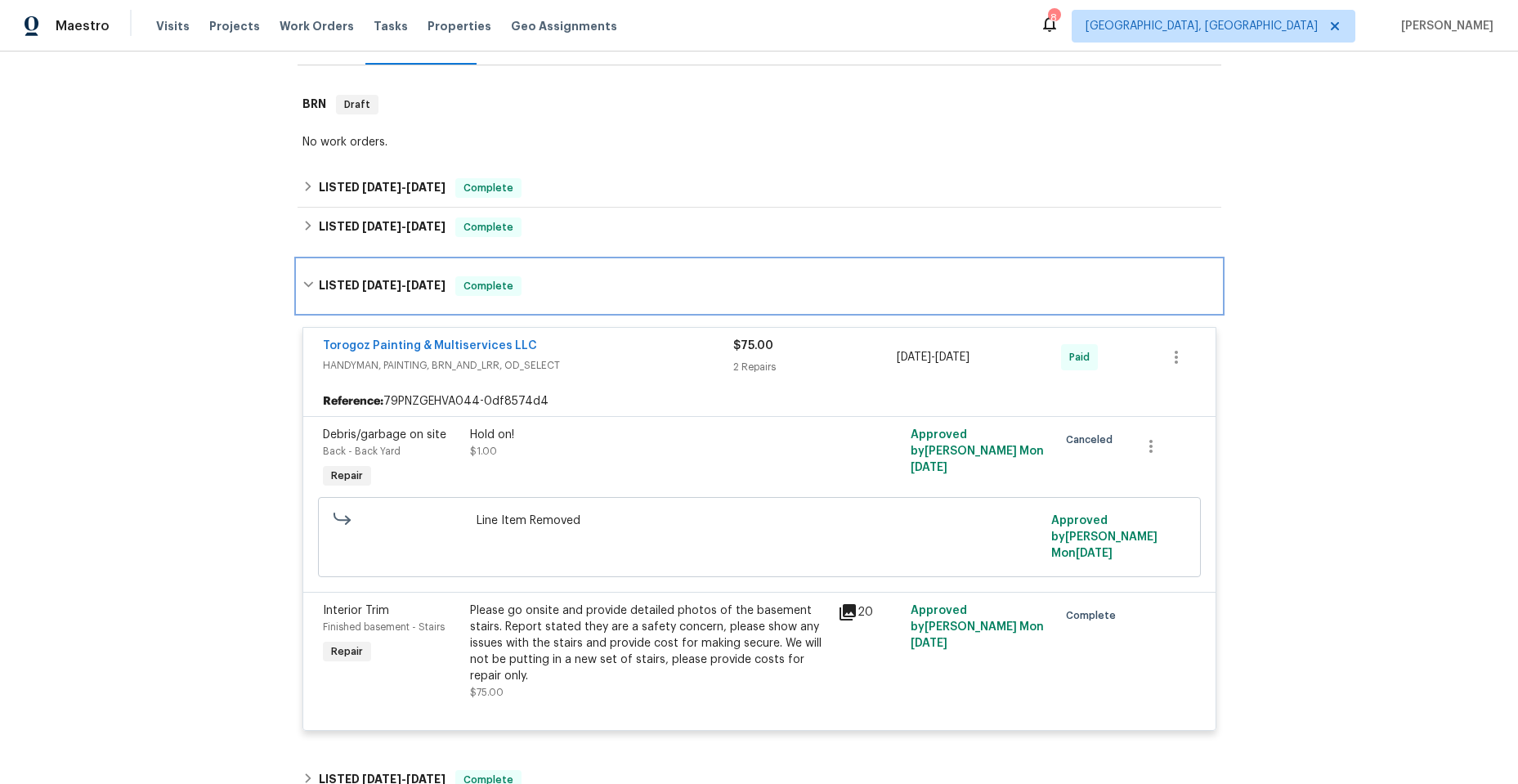
click at [305, 280] on icon at bounding box center [309, 284] width 12 height 12
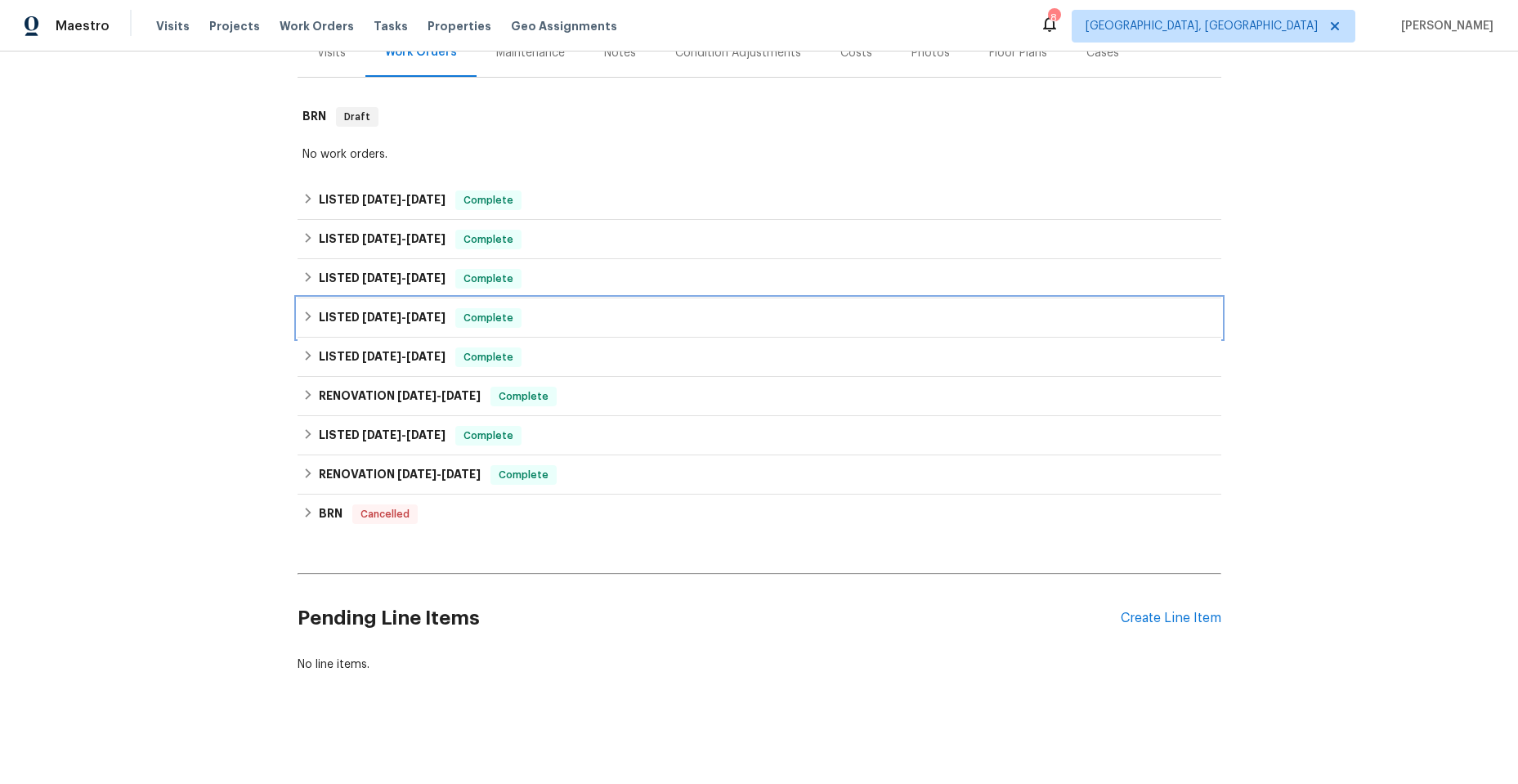
click at [303, 310] on icon at bounding box center [309, 316] width 12 height 12
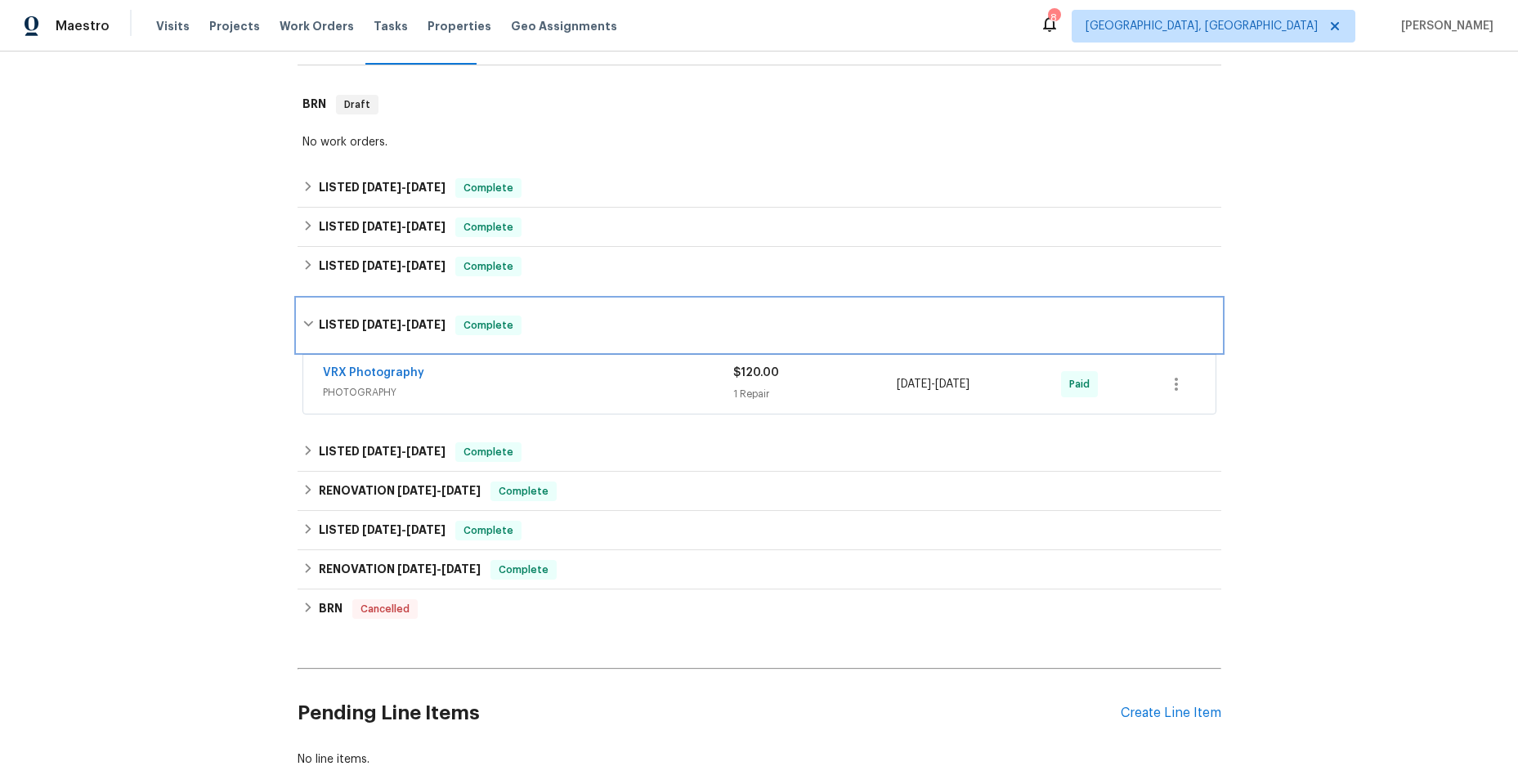
click at [303, 322] on icon at bounding box center [309, 324] width 12 height 12
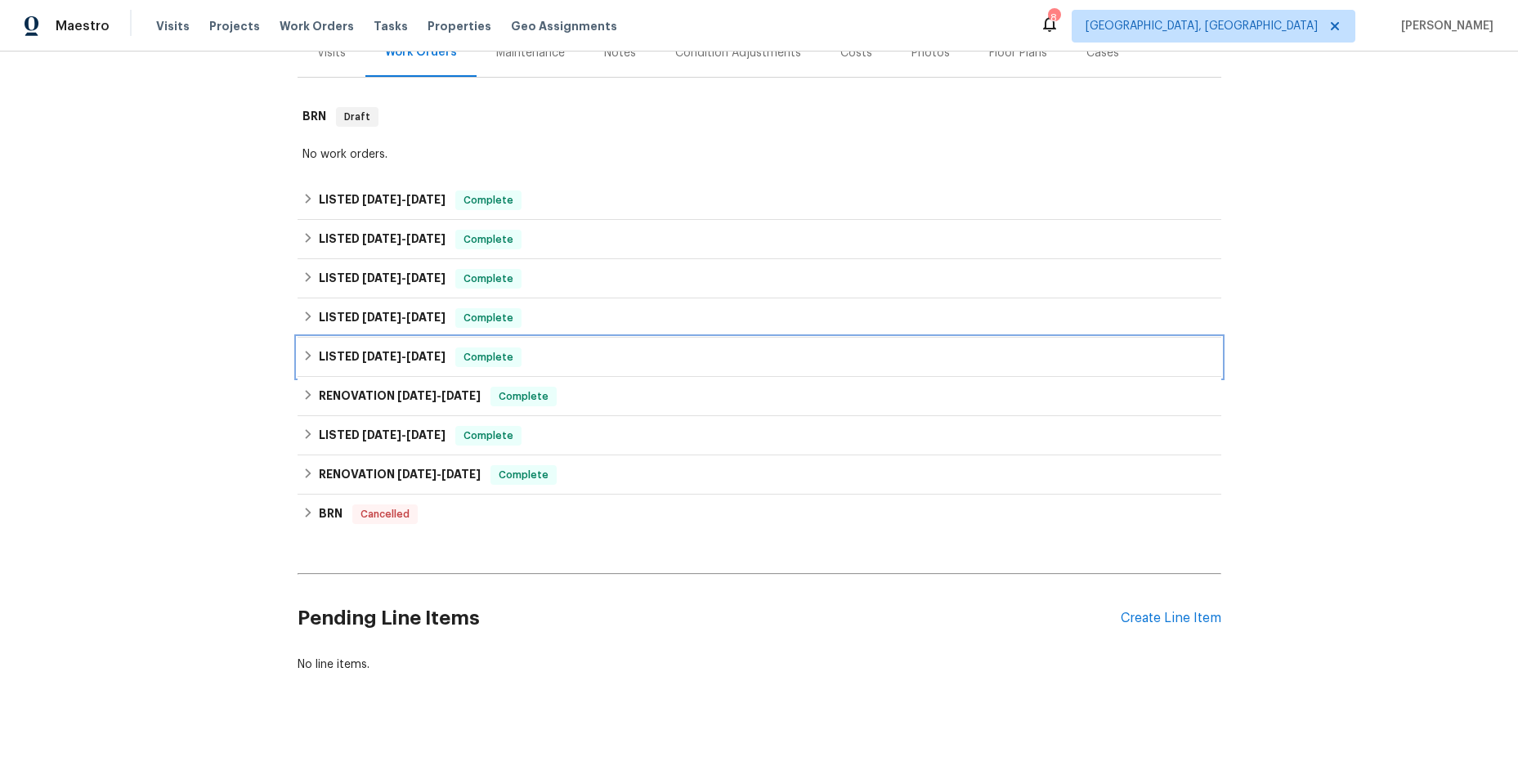
click at [304, 350] on icon at bounding box center [309, 356] width 12 height 12
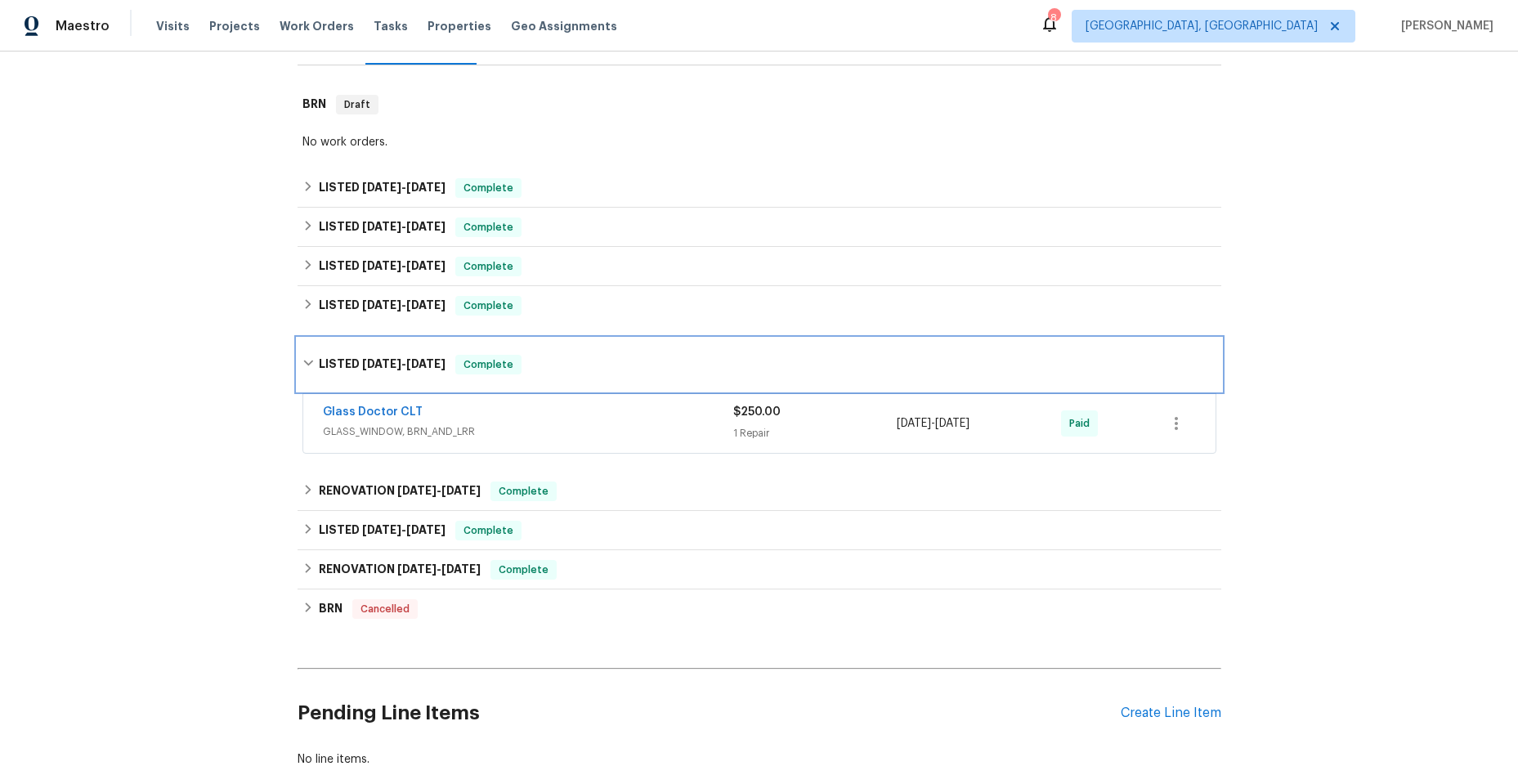
click at [298, 355] on div "LISTED 12/9/24 - 12/11/24 Complete" at bounding box center [760, 365] width 924 height 52
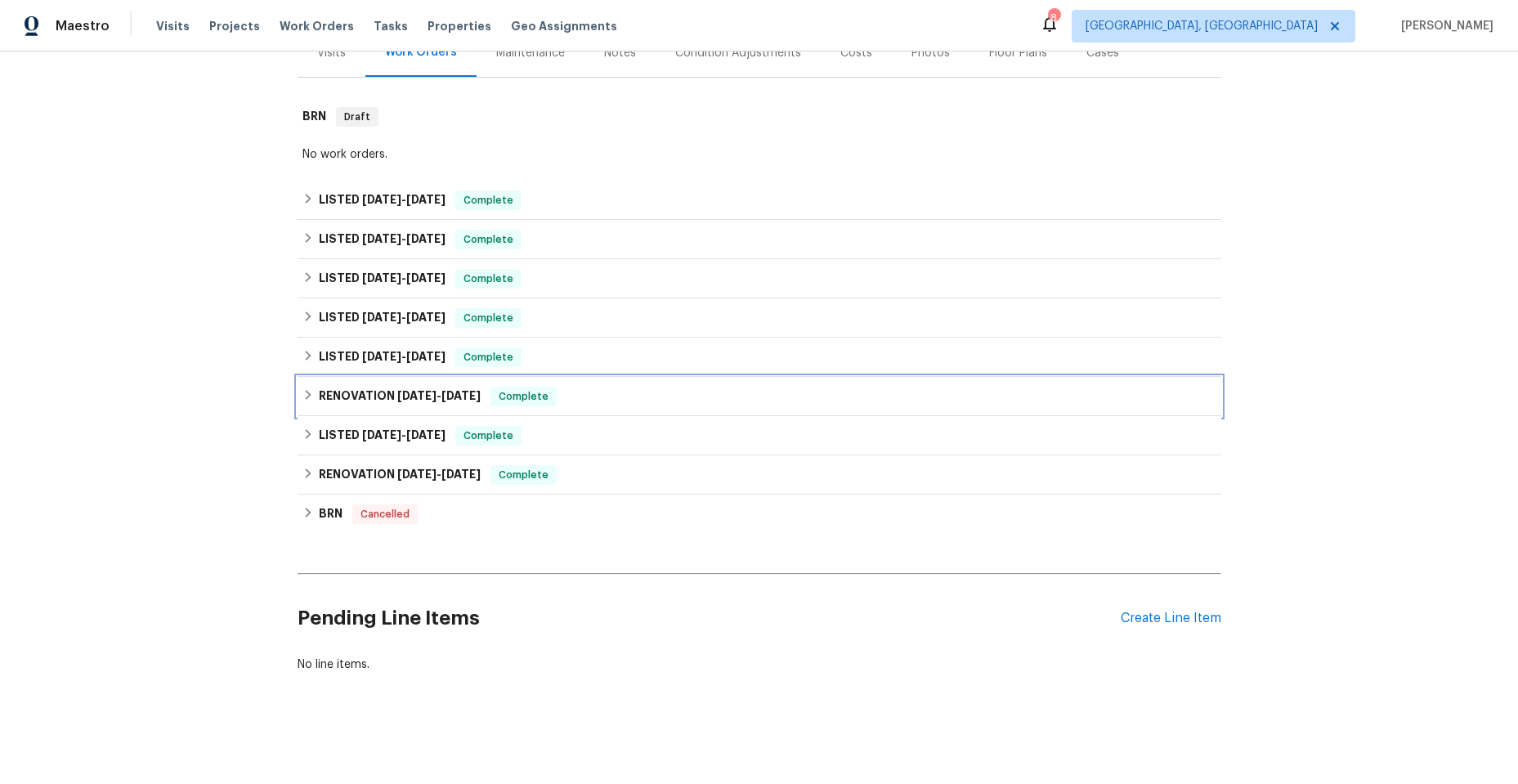
click at [305, 390] on icon at bounding box center [308, 395] width 6 height 10
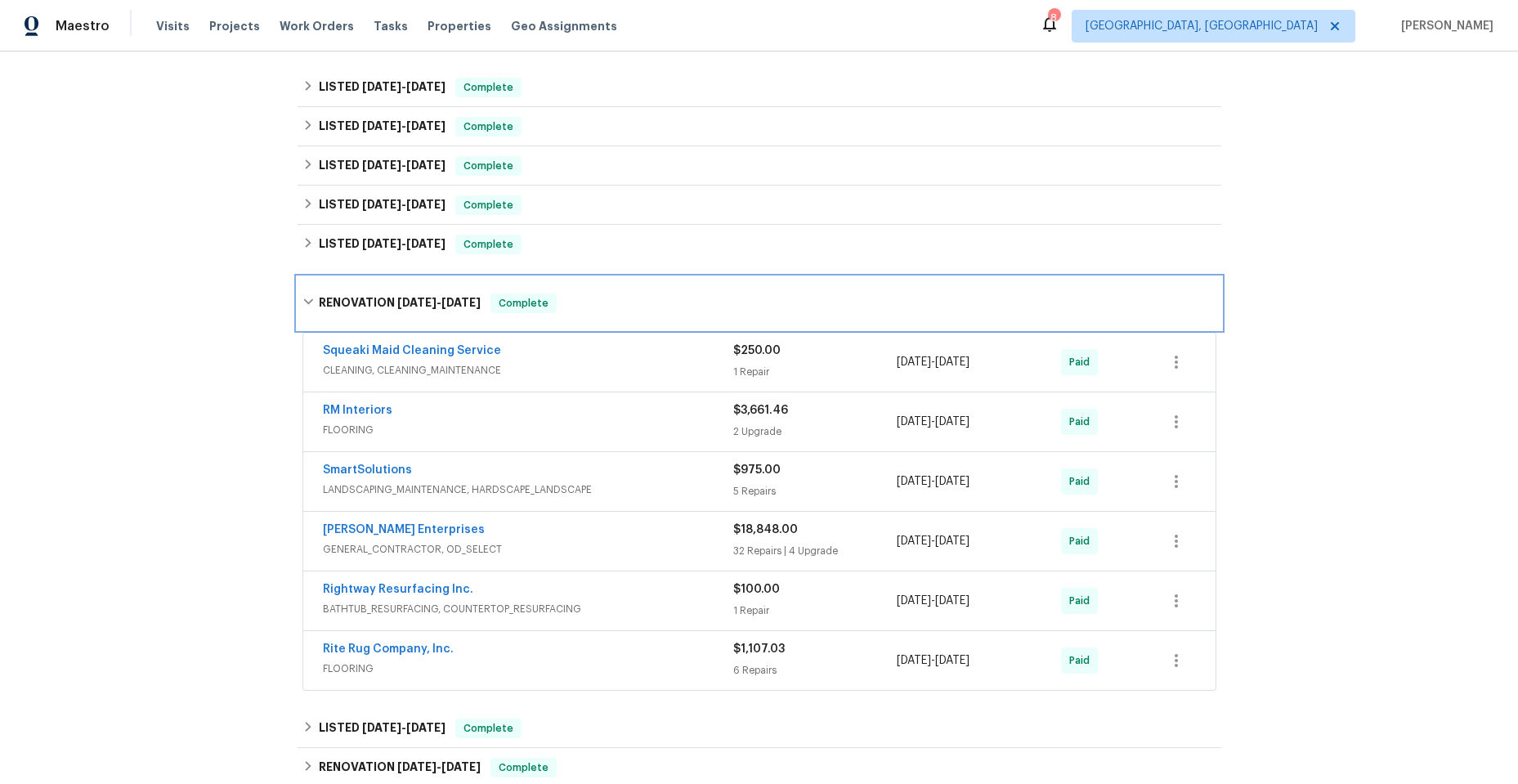
scroll to position [395, 0]
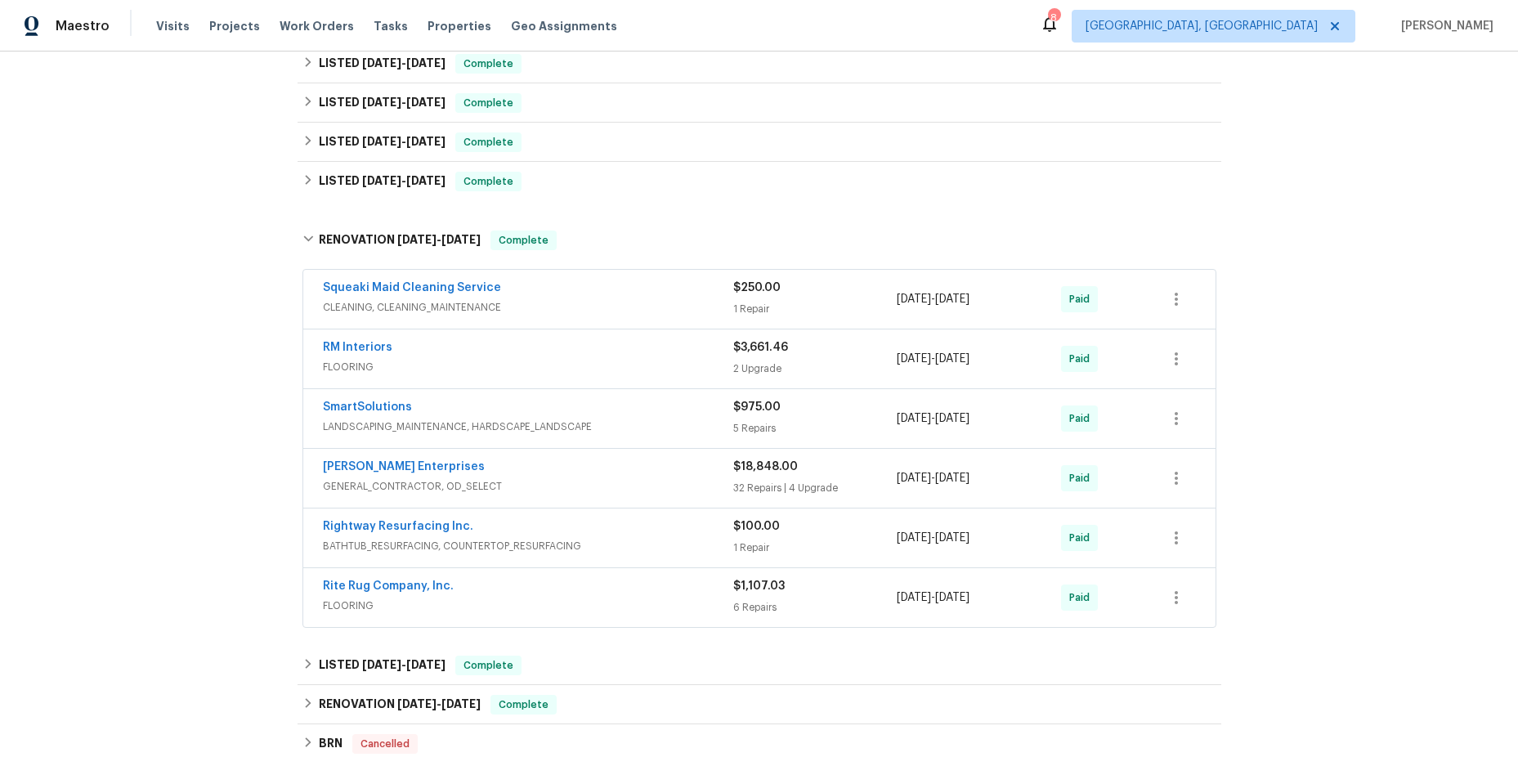
click at [594, 480] on span "GENERAL_CONTRACTOR, OD_SELECT" at bounding box center [528, 486] width 411 height 16
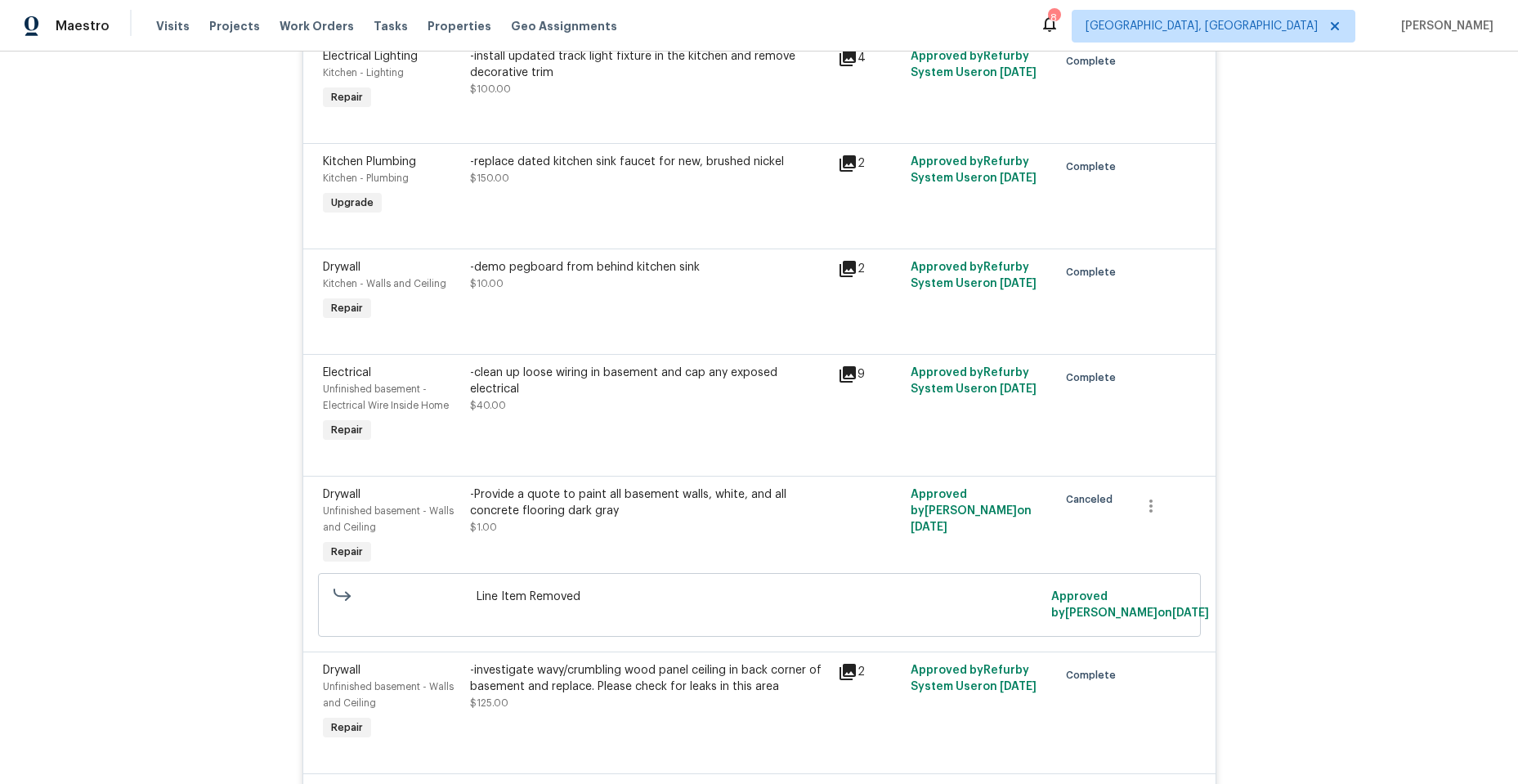
scroll to position [6280, 0]
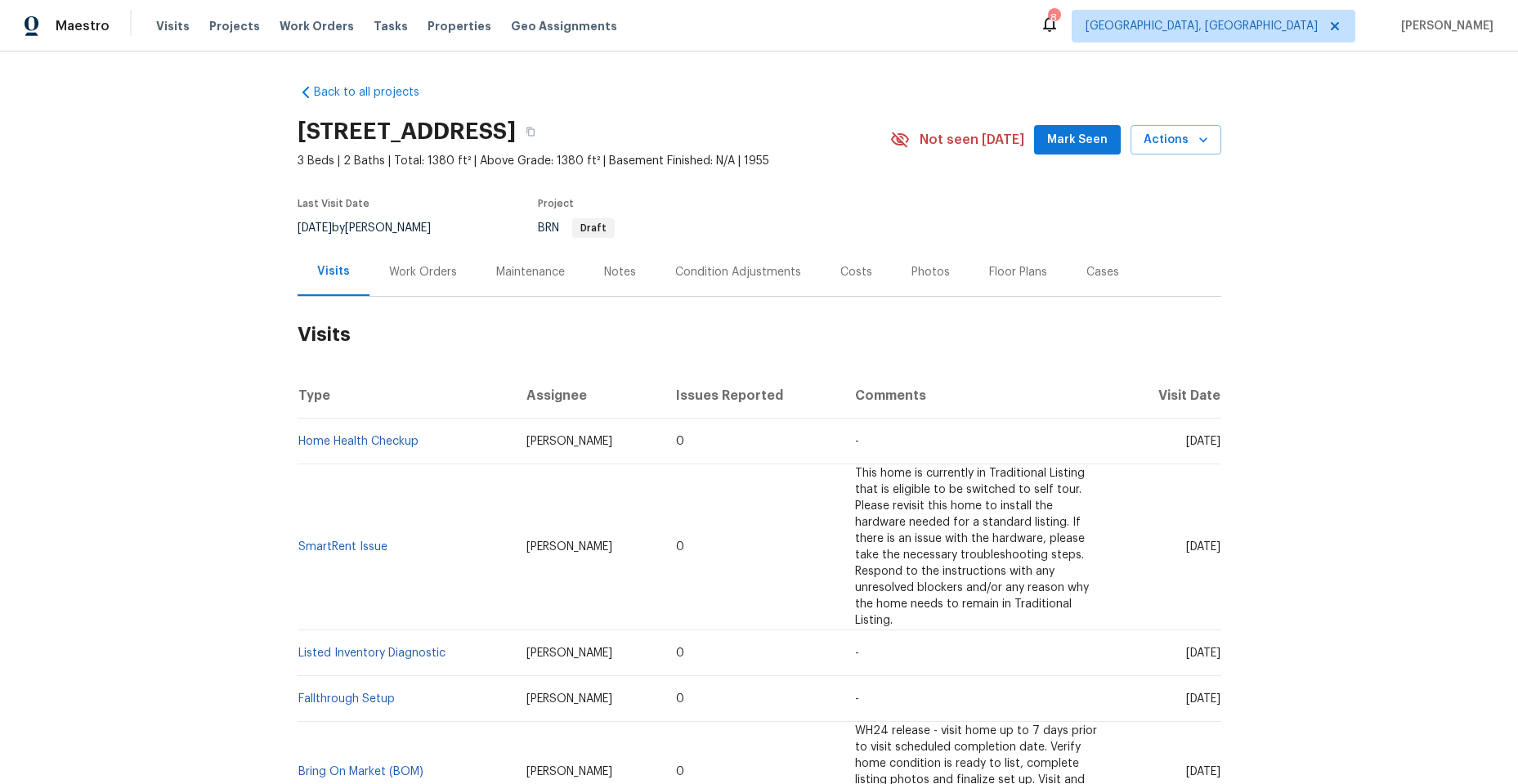
click at [400, 271] on div "Work Orders" at bounding box center [423, 272] width 68 height 16
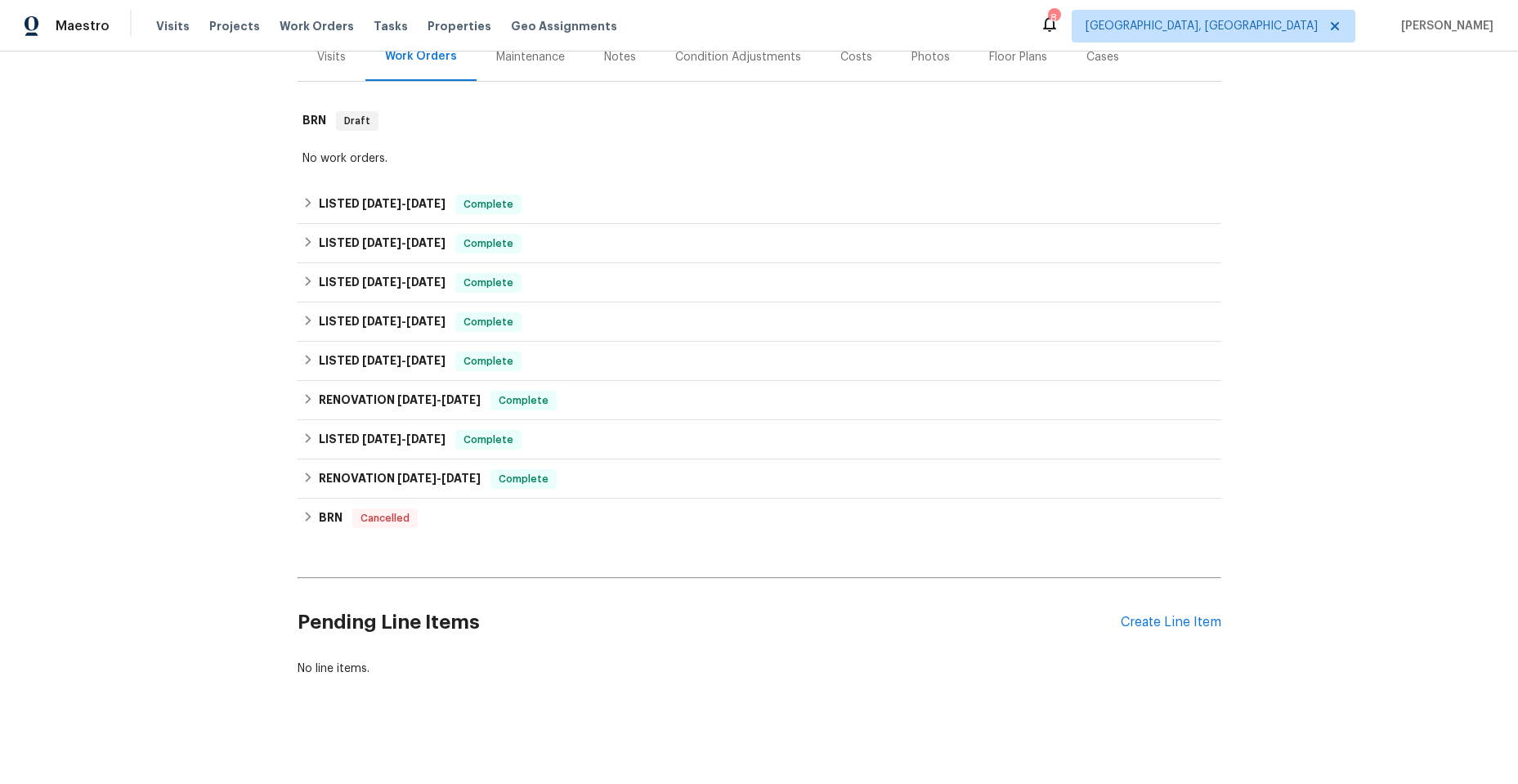
scroll to position [231, 0]
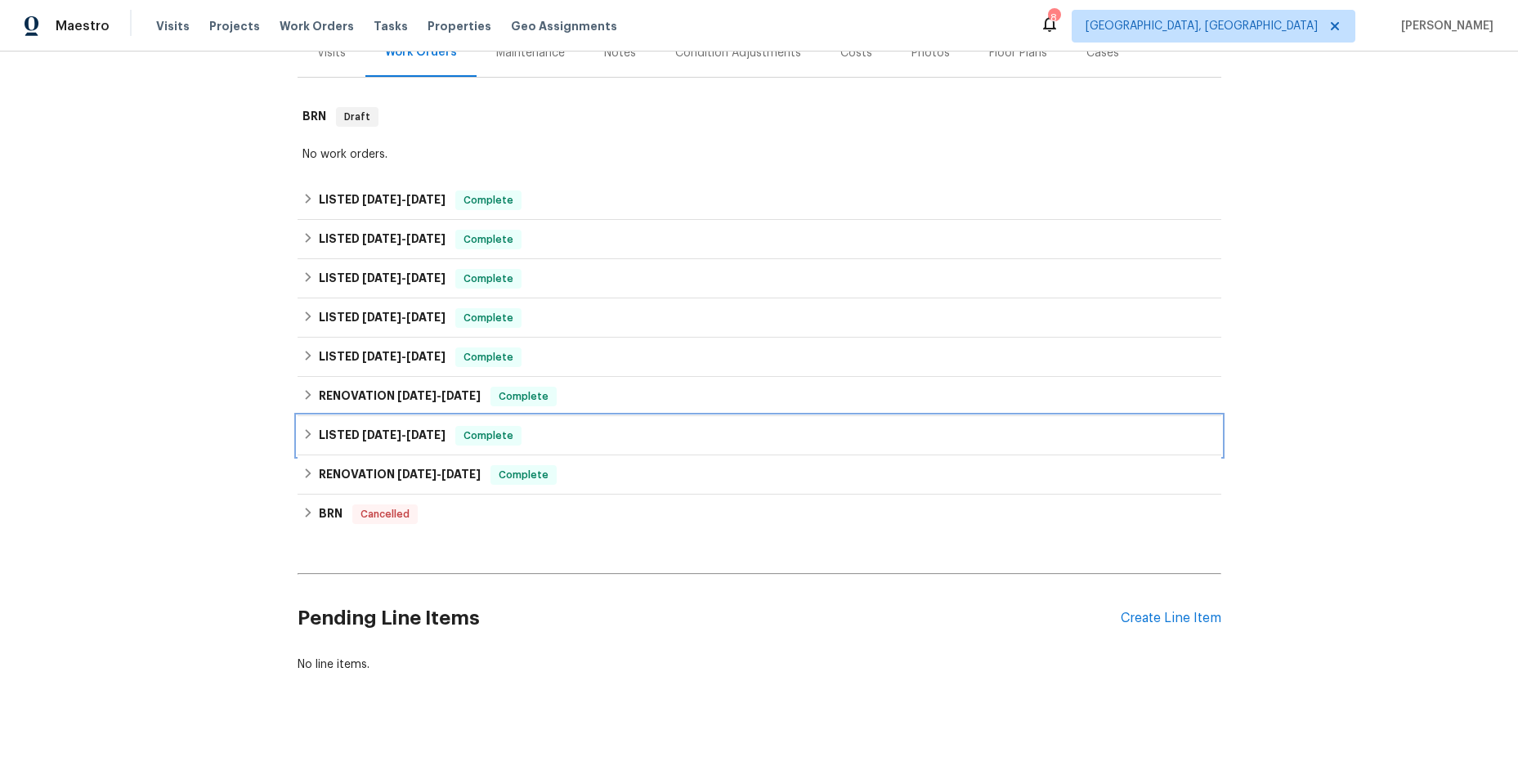
click at [304, 428] on icon at bounding box center [309, 434] width 12 height 12
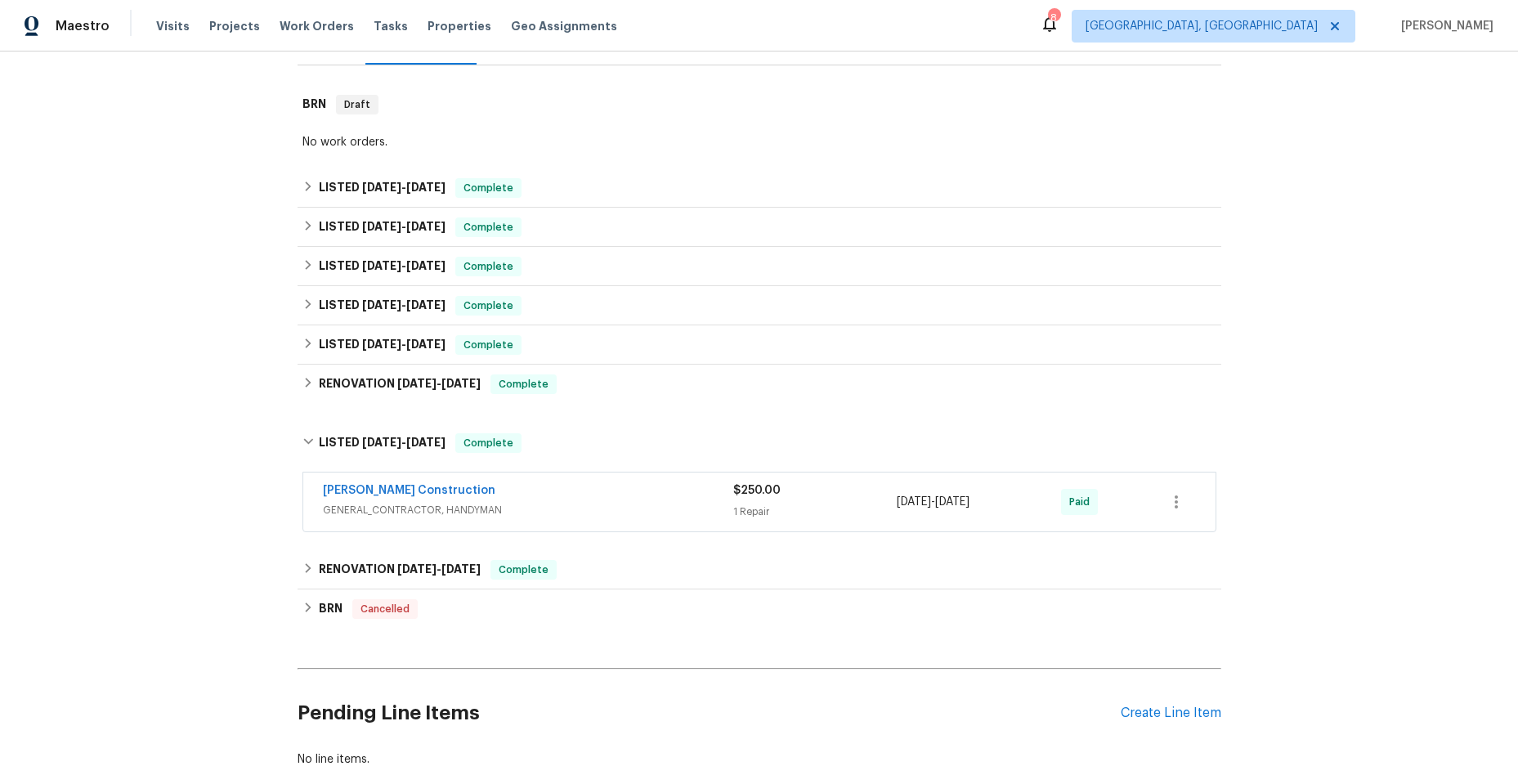
click at [570, 503] on span "GENERAL_CONTRACTOR, HANDYMAN" at bounding box center [528, 509] width 411 height 16
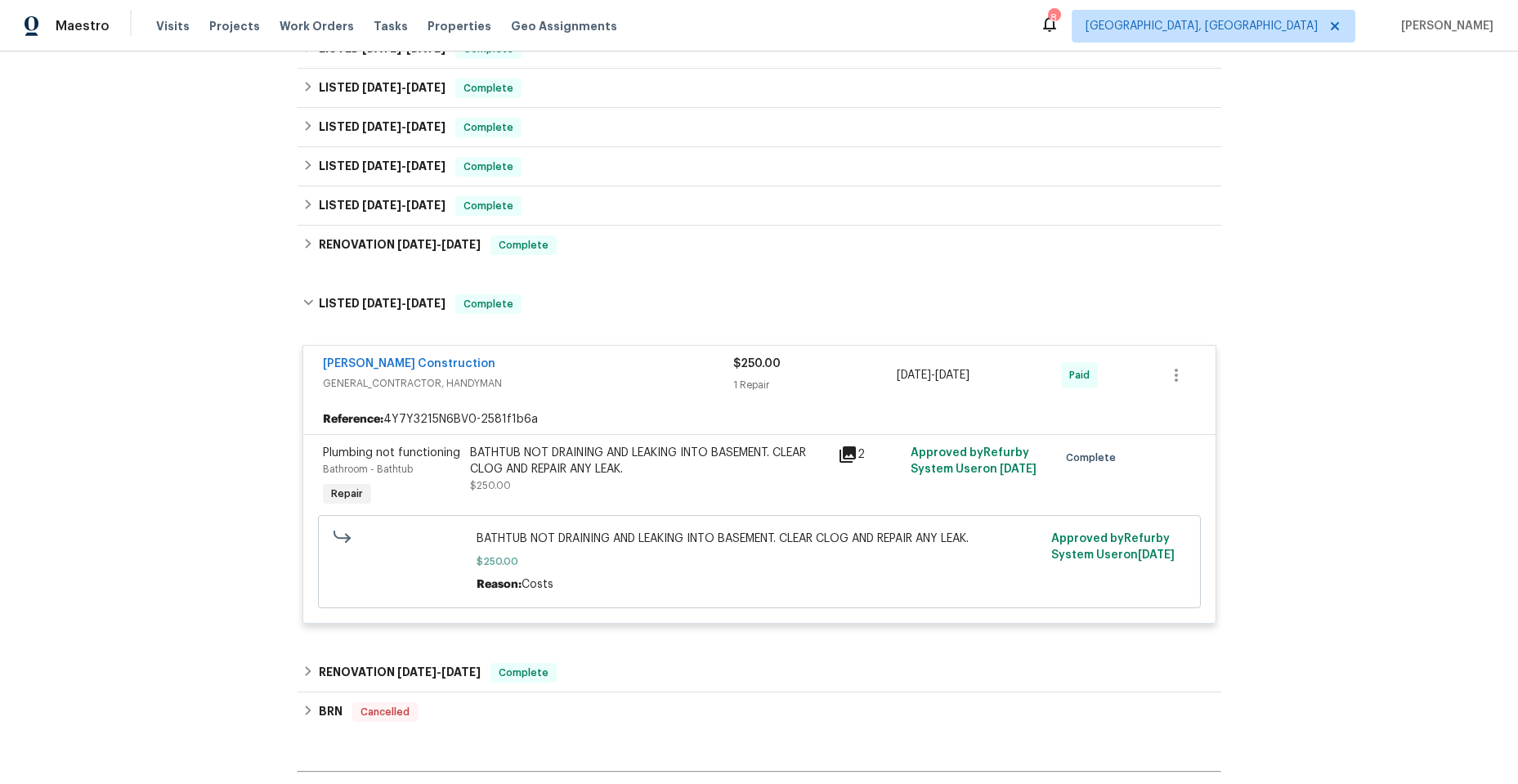
scroll to position [395, 0]
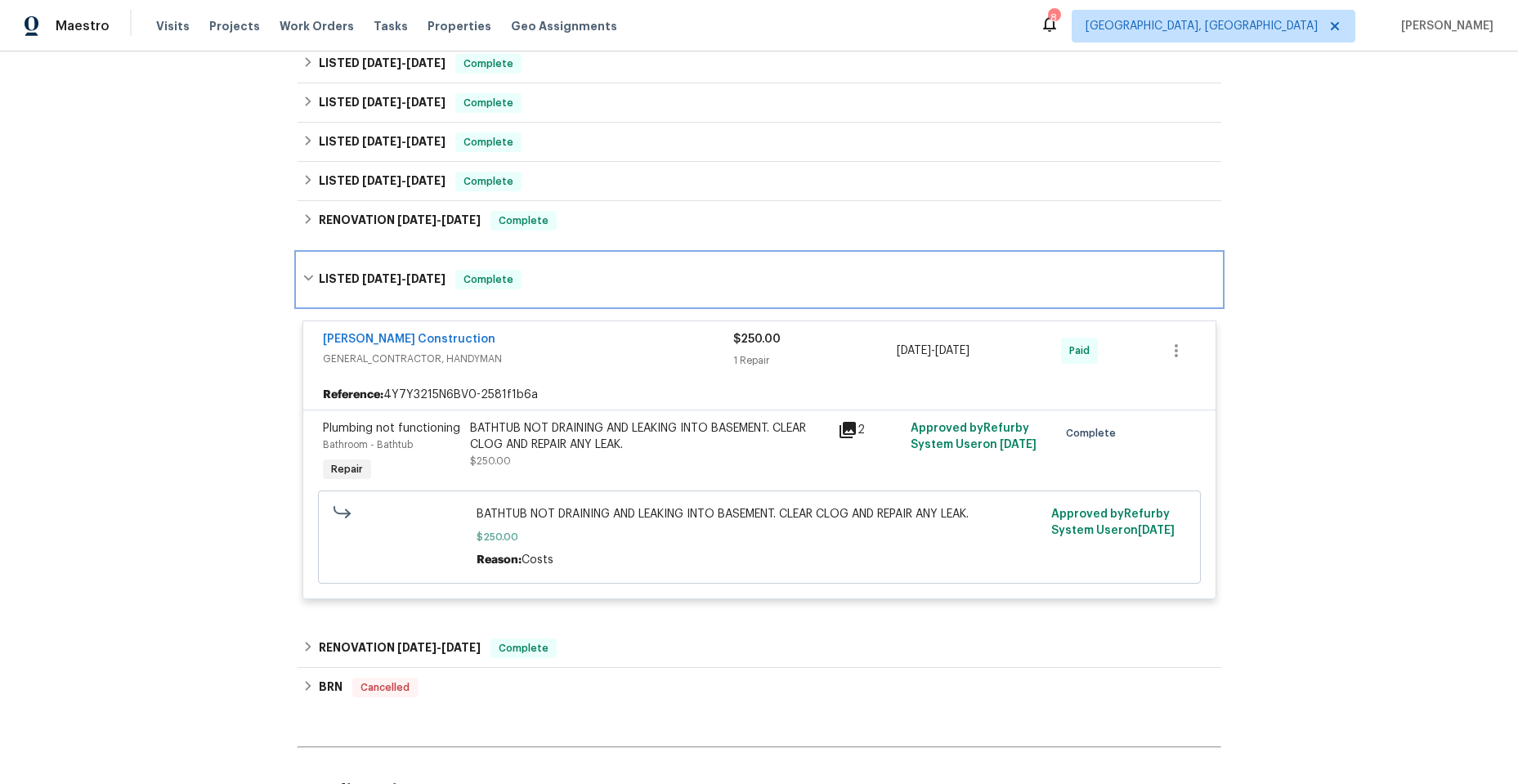
click at [305, 278] on icon at bounding box center [309, 278] width 10 height 6
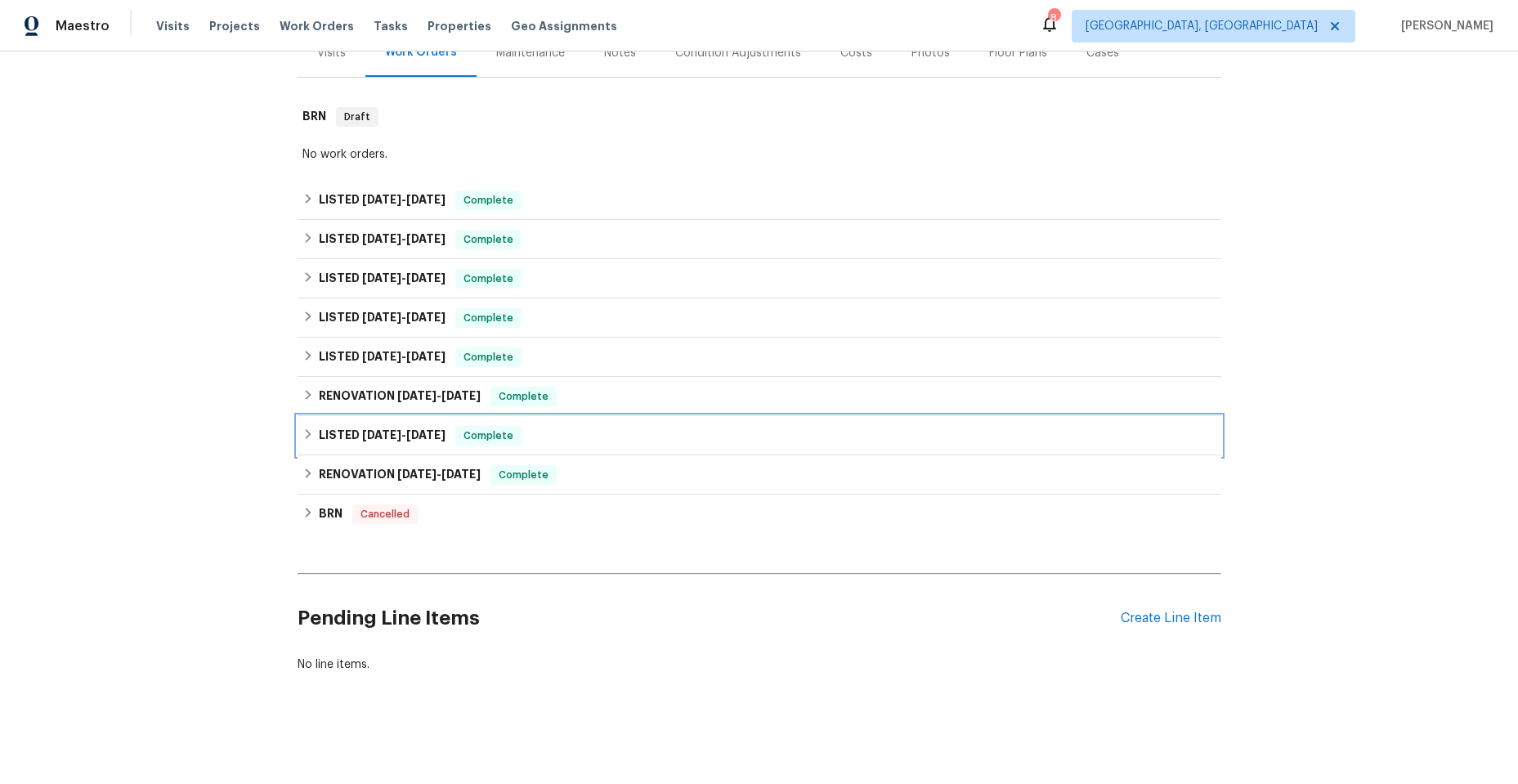
scroll to position [231, 0]
click at [303, 468] on icon at bounding box center [309, 474] width 12 height 12
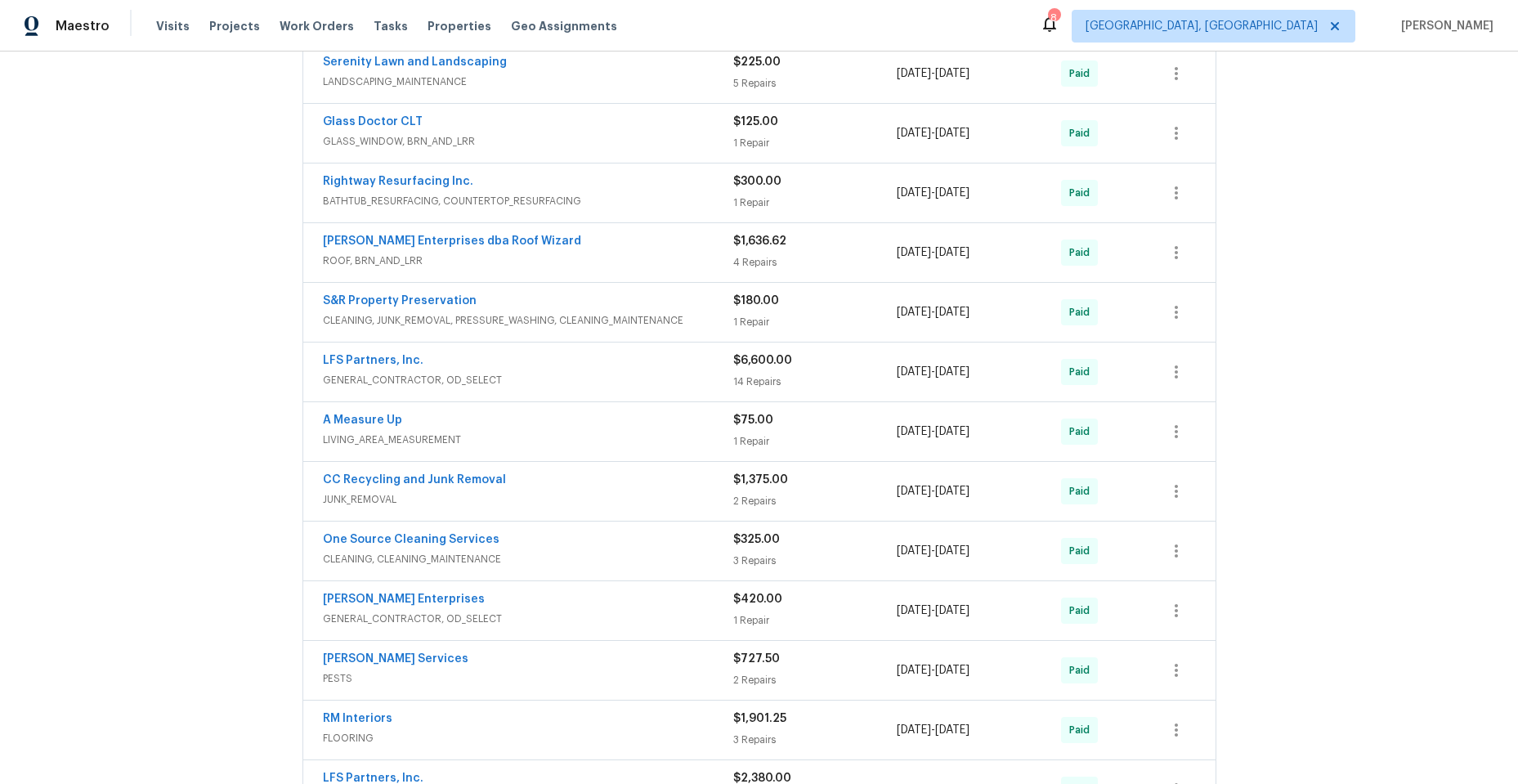
scroll to position [0, 0]
